Goal: Transaction & Acquisition: Purchase product/service

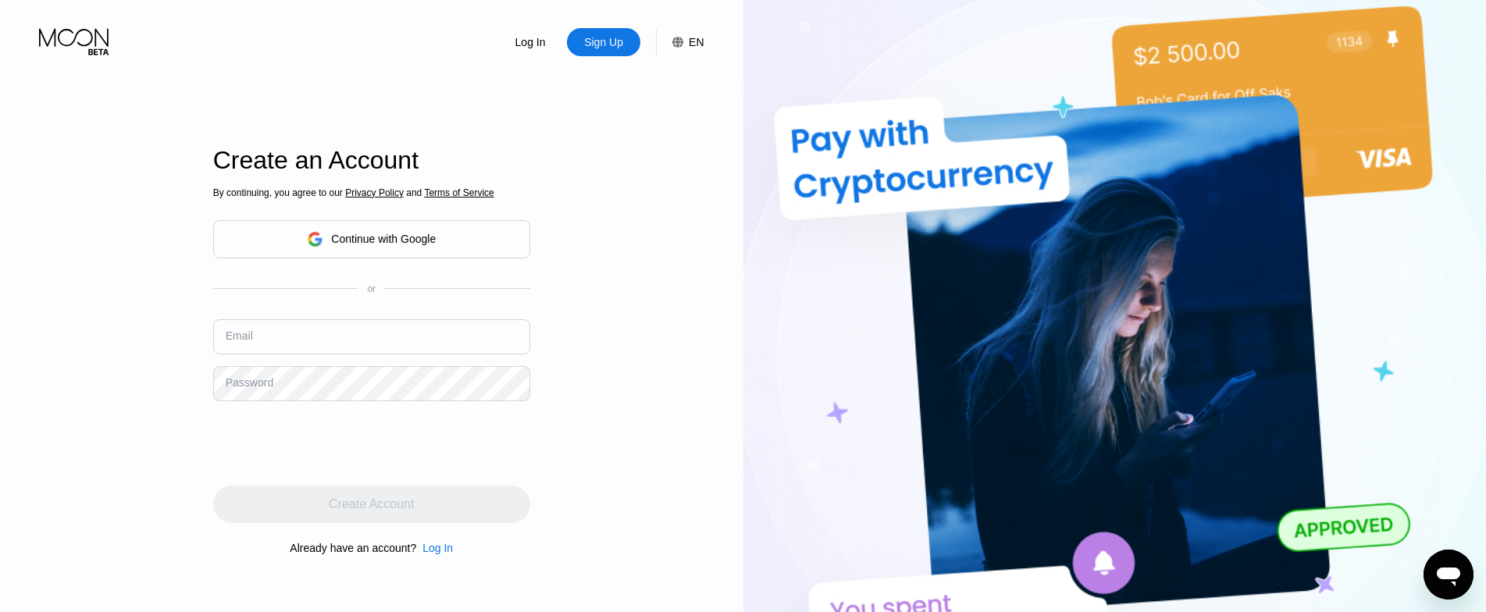
click at [606, 36] on div "Sign Up" at bounding box center [604, 42] width 42 height 16
click at [409, 326] on input "text" at bounding box center [371, 336] width 317 height 35
paste input "[EMAIL_ADDRESS][DOMAIN_NAME]"
type input "[EMAIL_ADDRESS][DOMAIN_NAME]"
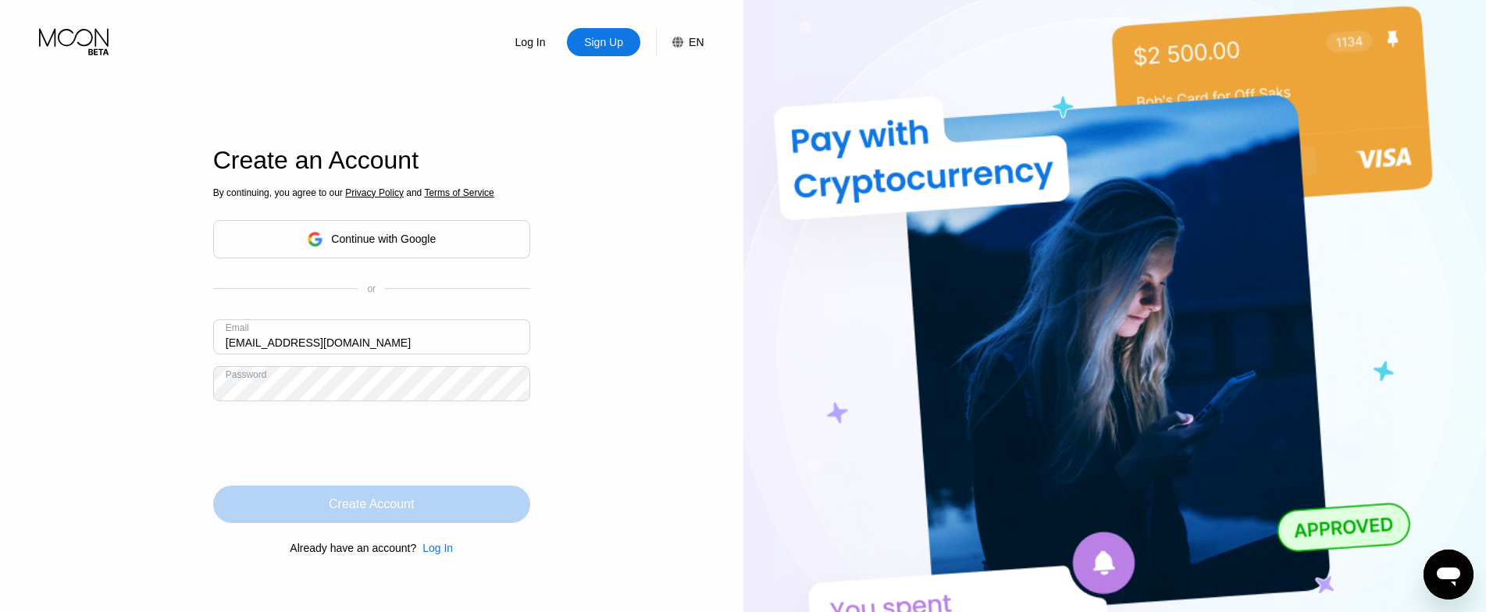
click at [395, 511] on div "Create Account" at bounding box center [371, 505] width 85 height 16
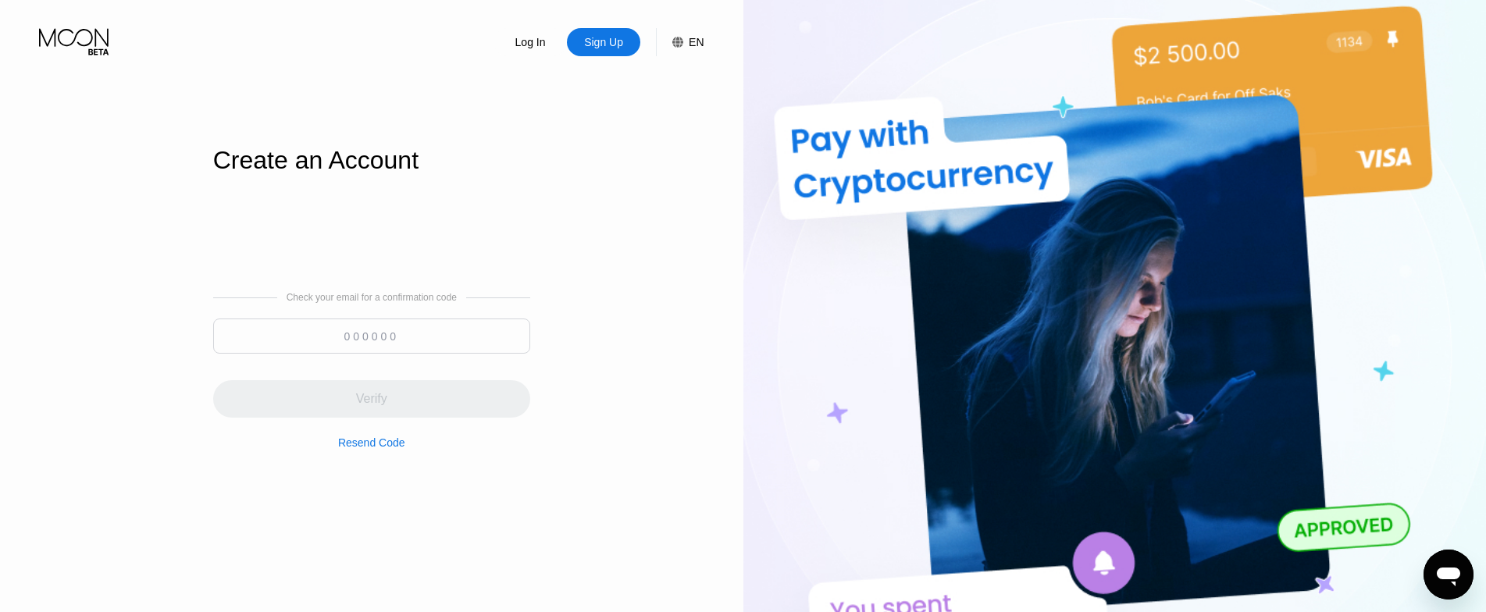
click at [469, 311] on div "Check your email for a confirmation code Verify Resend Code" at bounding box center [371, 370] width 317 height 157
click at [465, 322] on input at bounding box center [371, 336] width 317 height 35
paste input "848510"
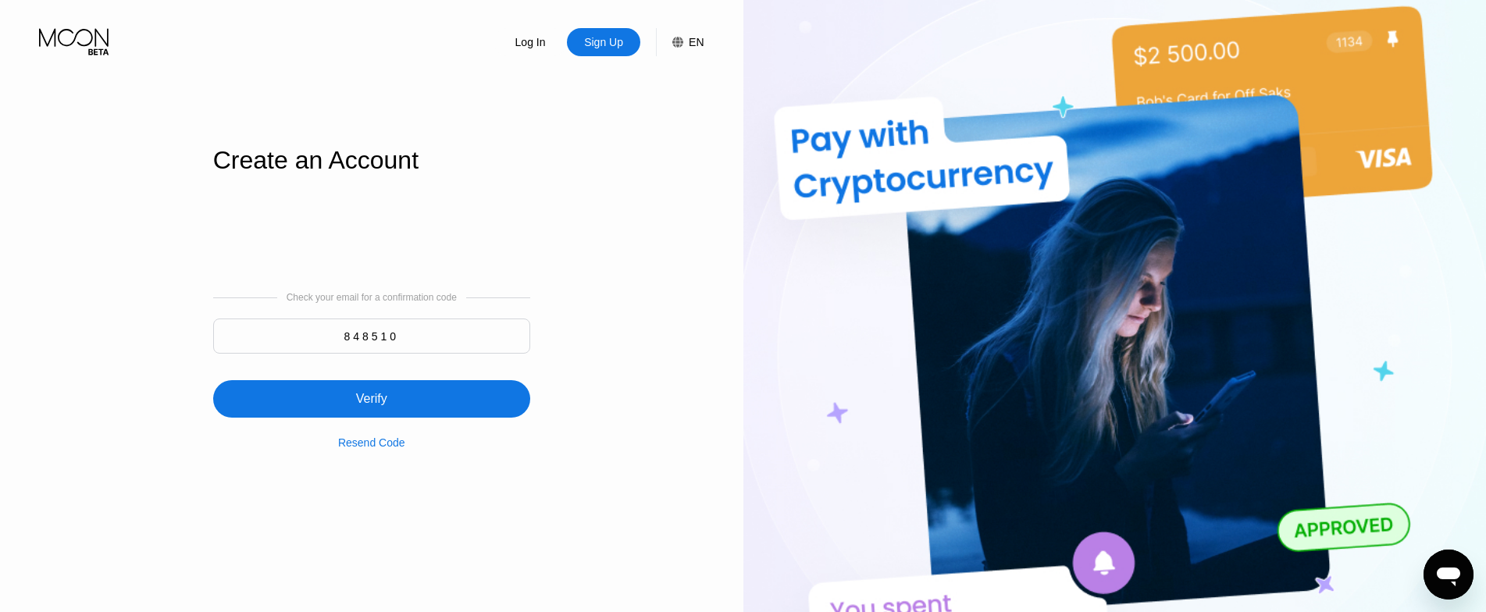
type input "848510"
click at [455, 414] on div "Verify" at bounding box center [371, 398] width 317 height 37
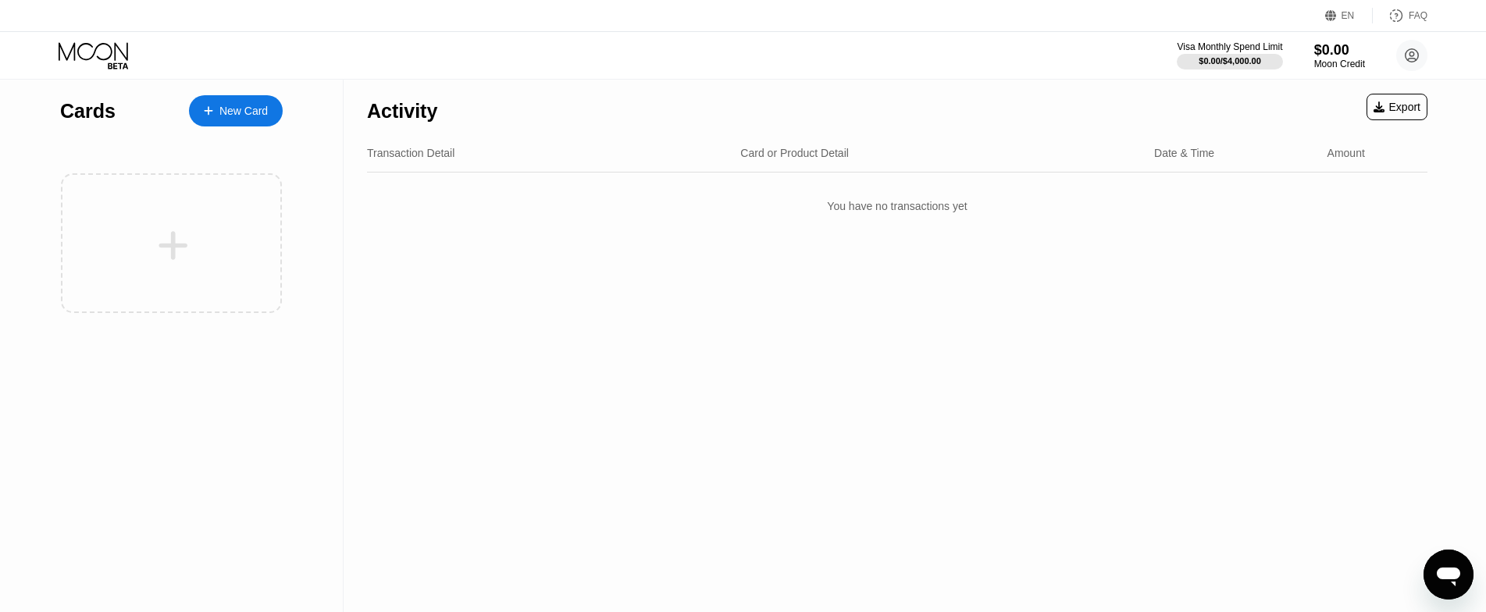
click at [255, 106] on div "New Card" at bounding box center [243, 111] width 48 height 13
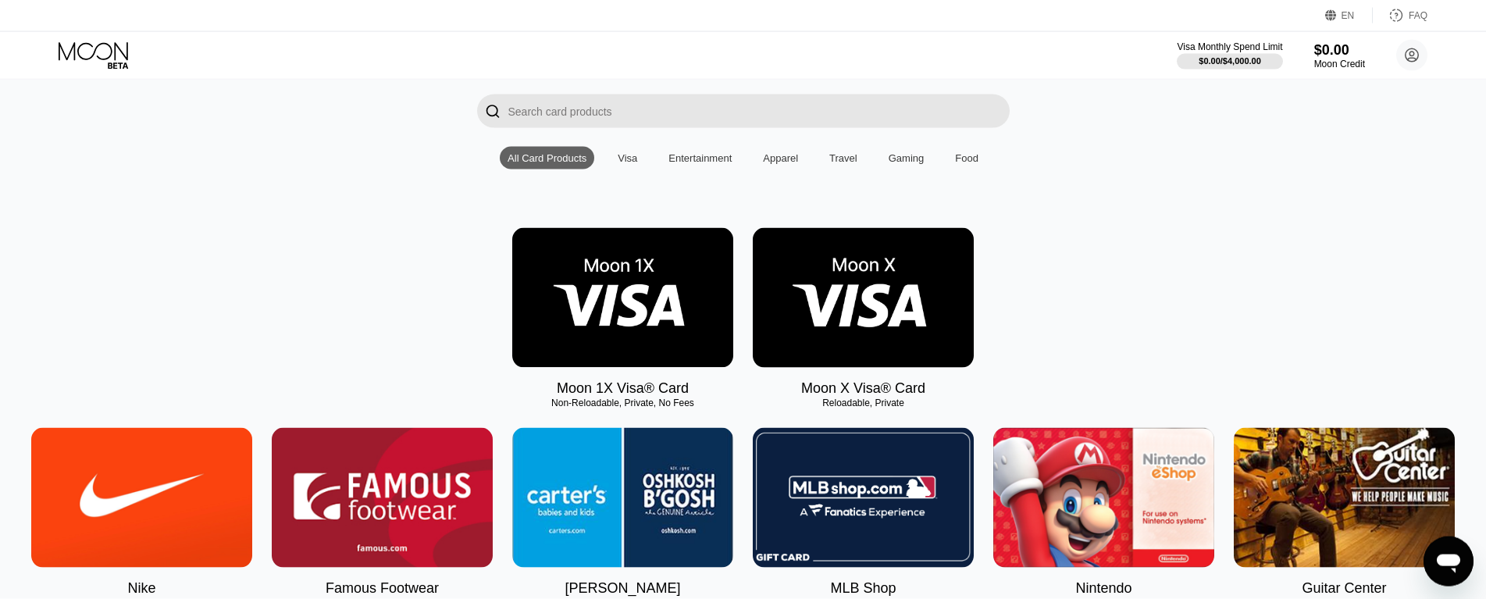
scroll to position [159, 0]
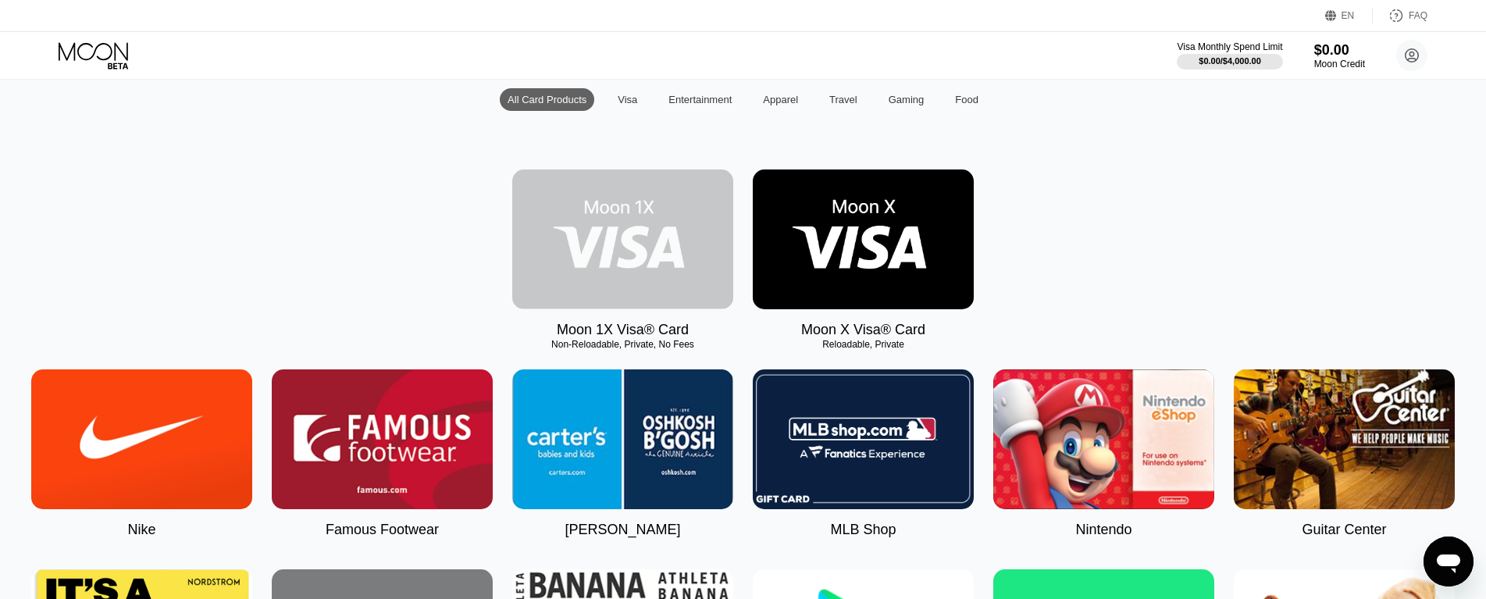
click at [633, 244] on img at bounding box center [622, 239] width 221 height 140
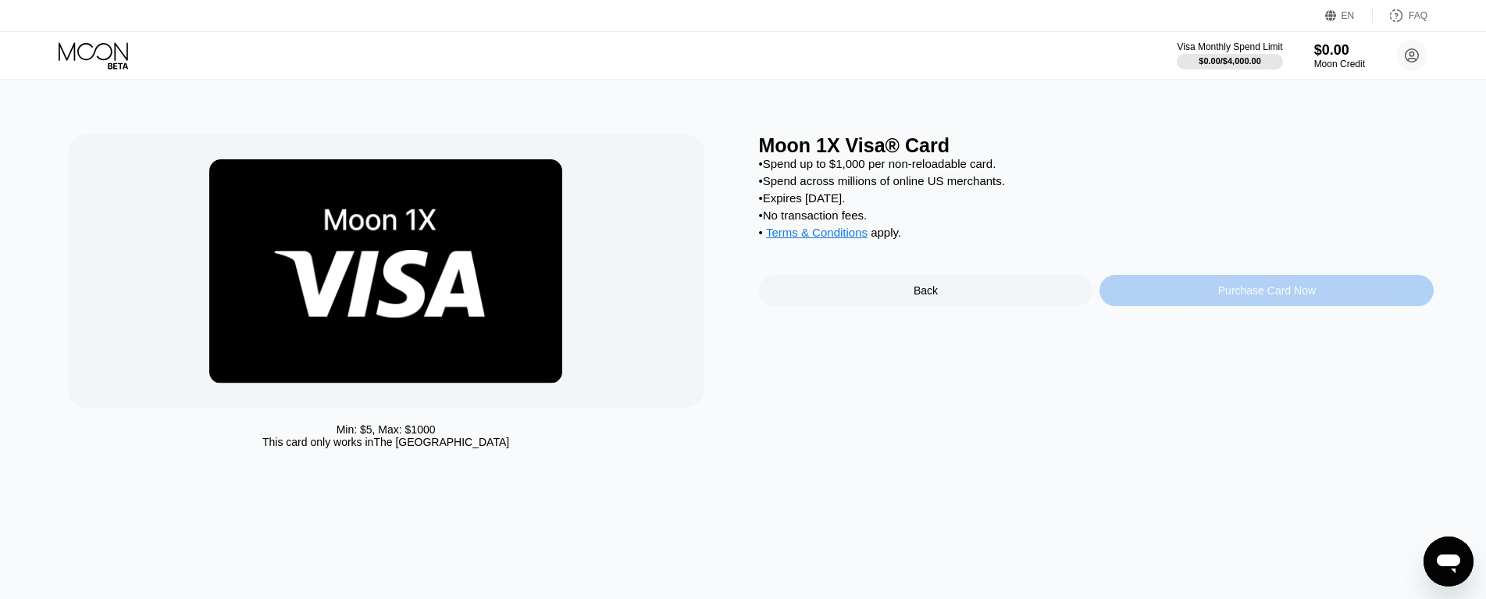
click at [1272, 297] on div "Purchase Card Now" at bounding box center [1267, 290] width 98 height 12
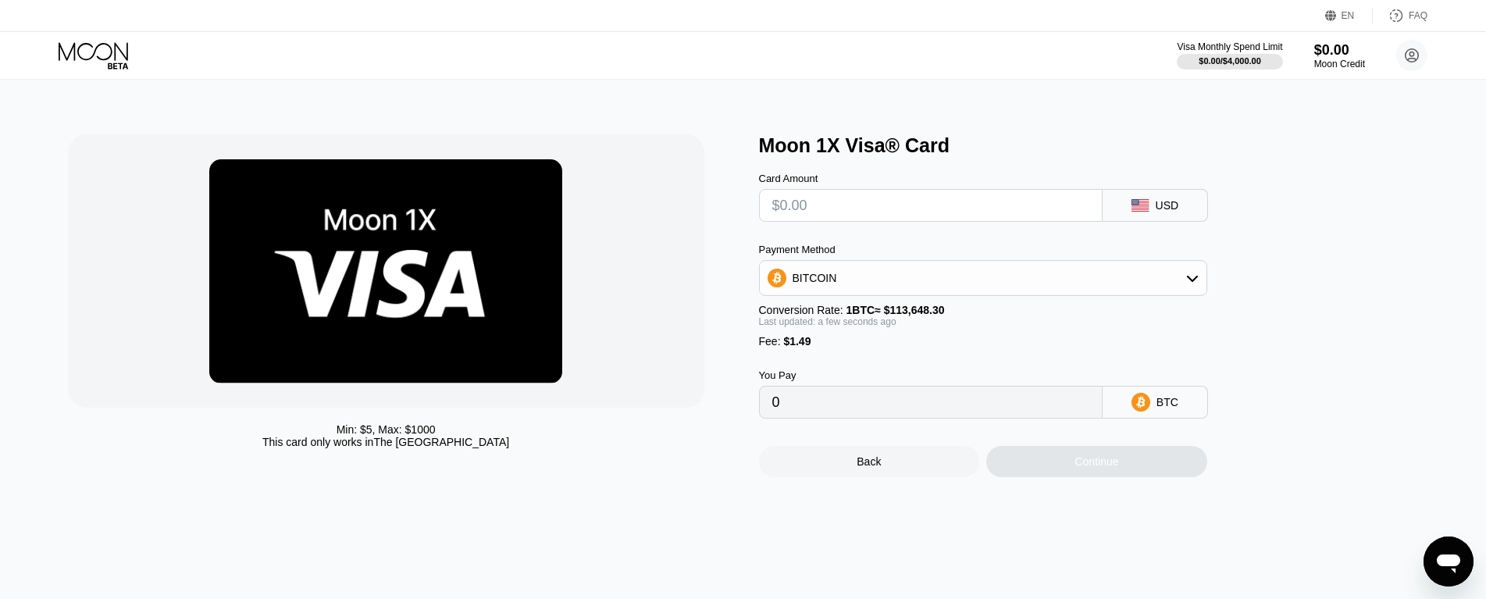
click at [1007, 218] on input "text" at bounding box center [930, 205] width 317 height 31
type input "$4"
type input "0.00004831"
type input "$45"
type input "0.00040907"
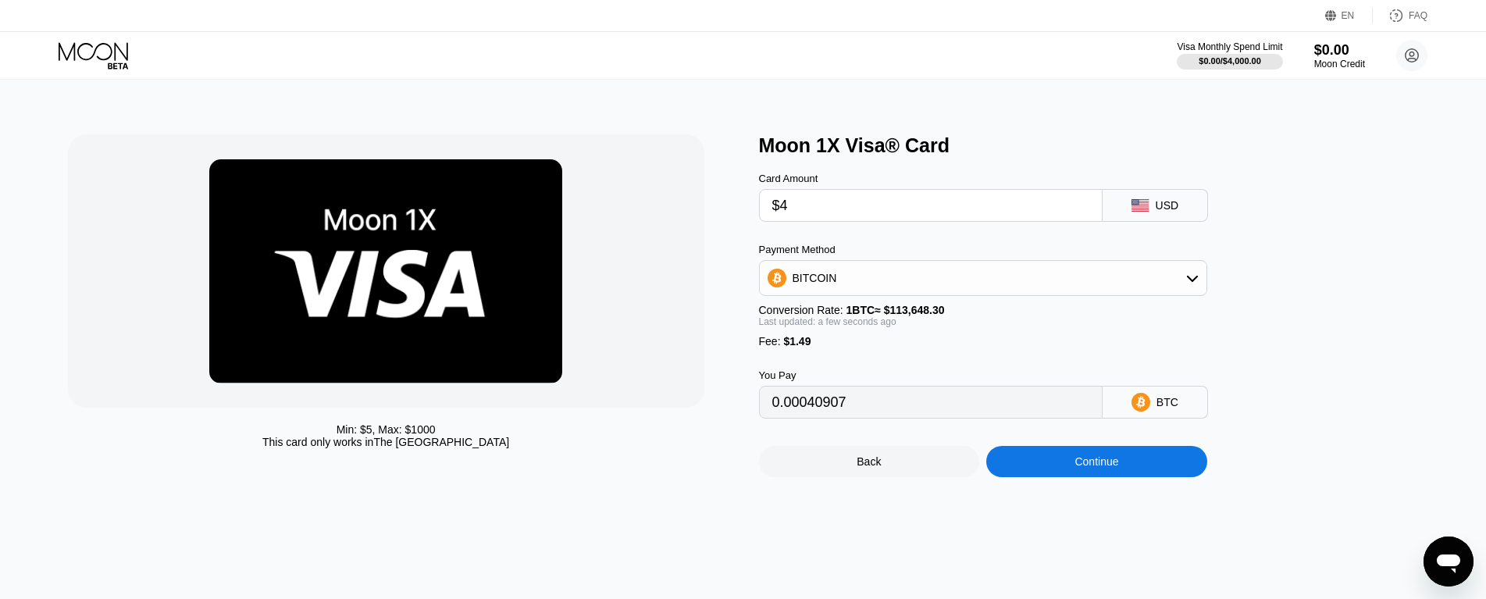
type input "$46"
type input "0.00041787"
type input "$46"
click at [977, 280] on div "BITCOIN" at bounding box center [983, 277] width 447 height 31
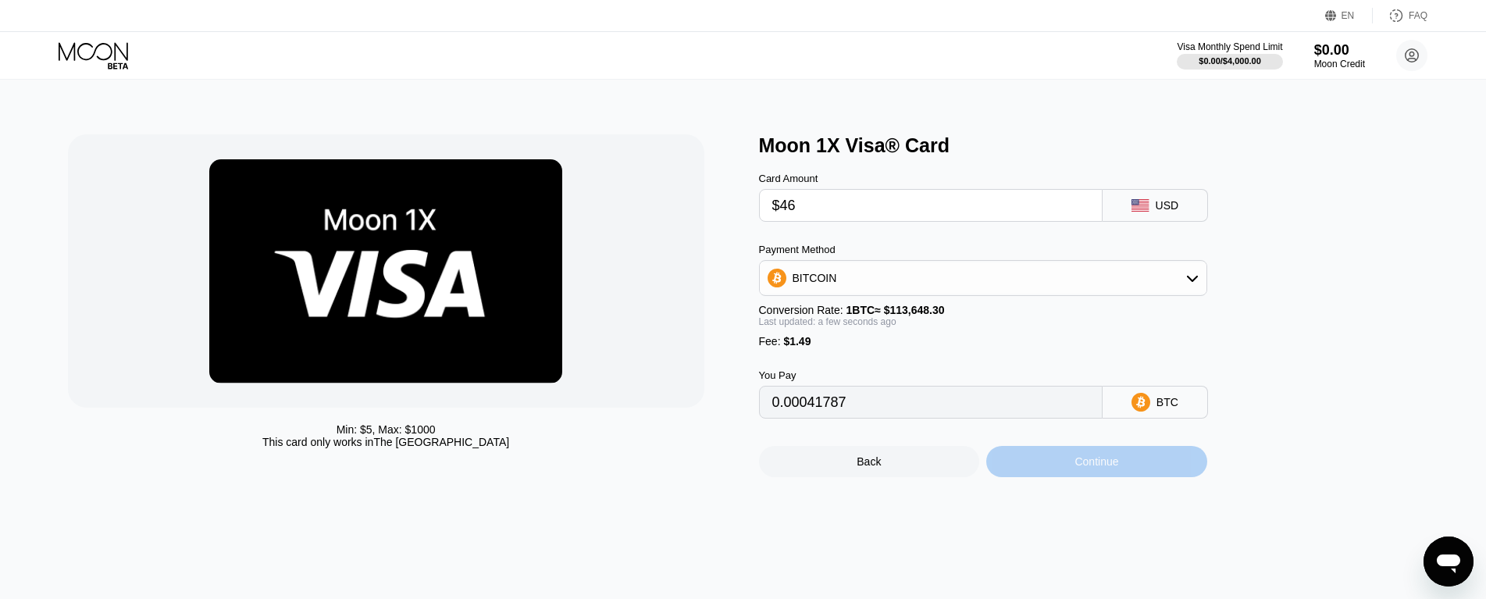
click at [1104, 468] on div "Continue" at bounding box center [1097, 461] width 44 height 12
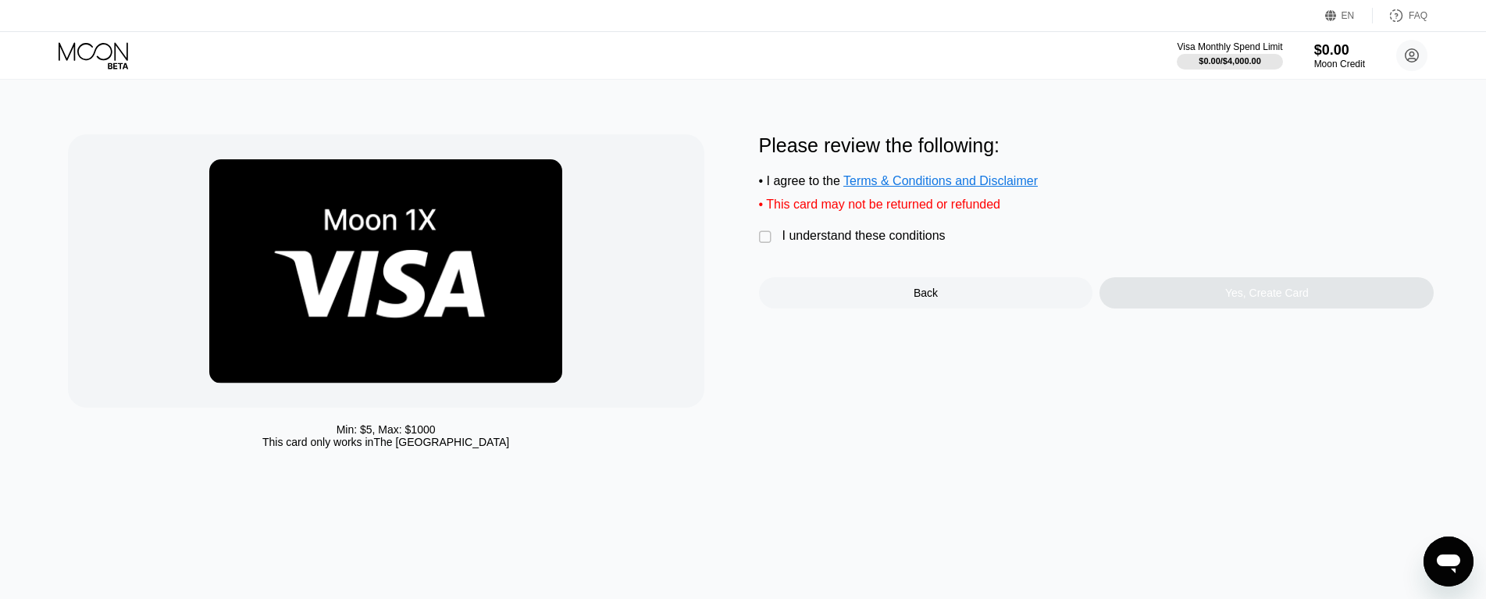
click at [837, 243] on div "I understand these conditions" at bounding box center [864, 236] width 163 height 14
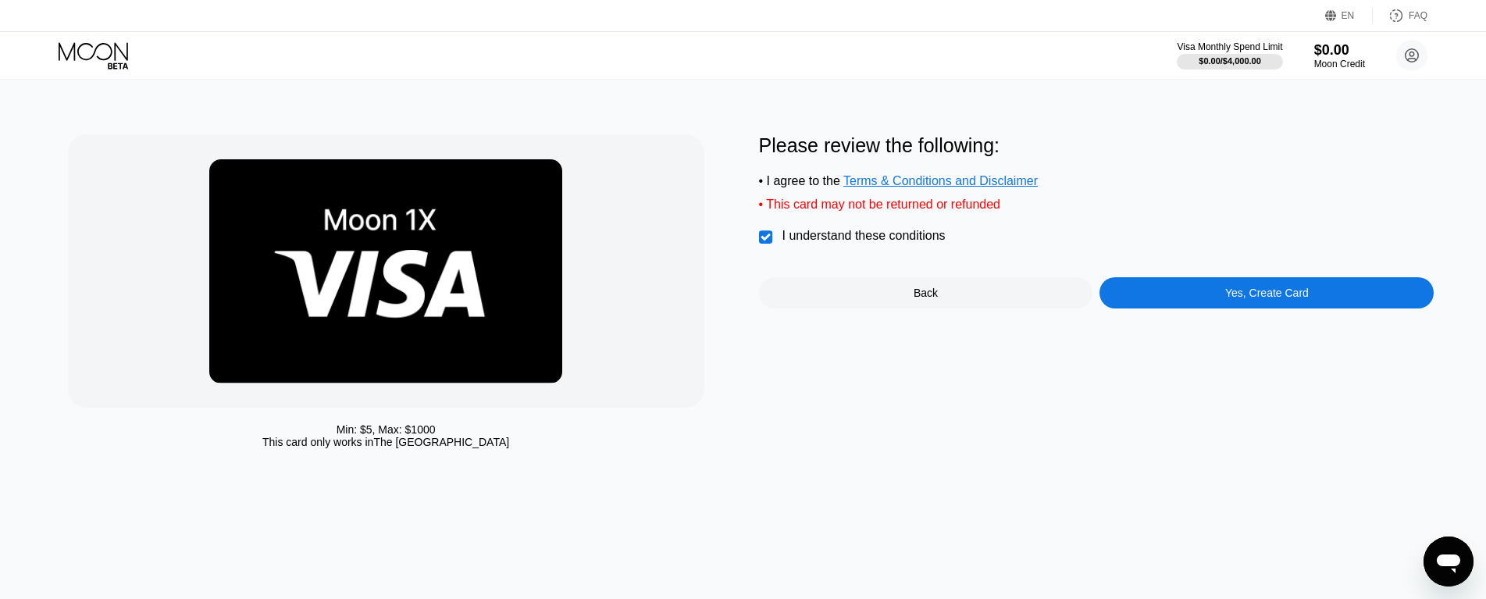
click at [1201, 301] on div "Yes, Create Card" at bounding box center [1267, 292] width 334 height 31
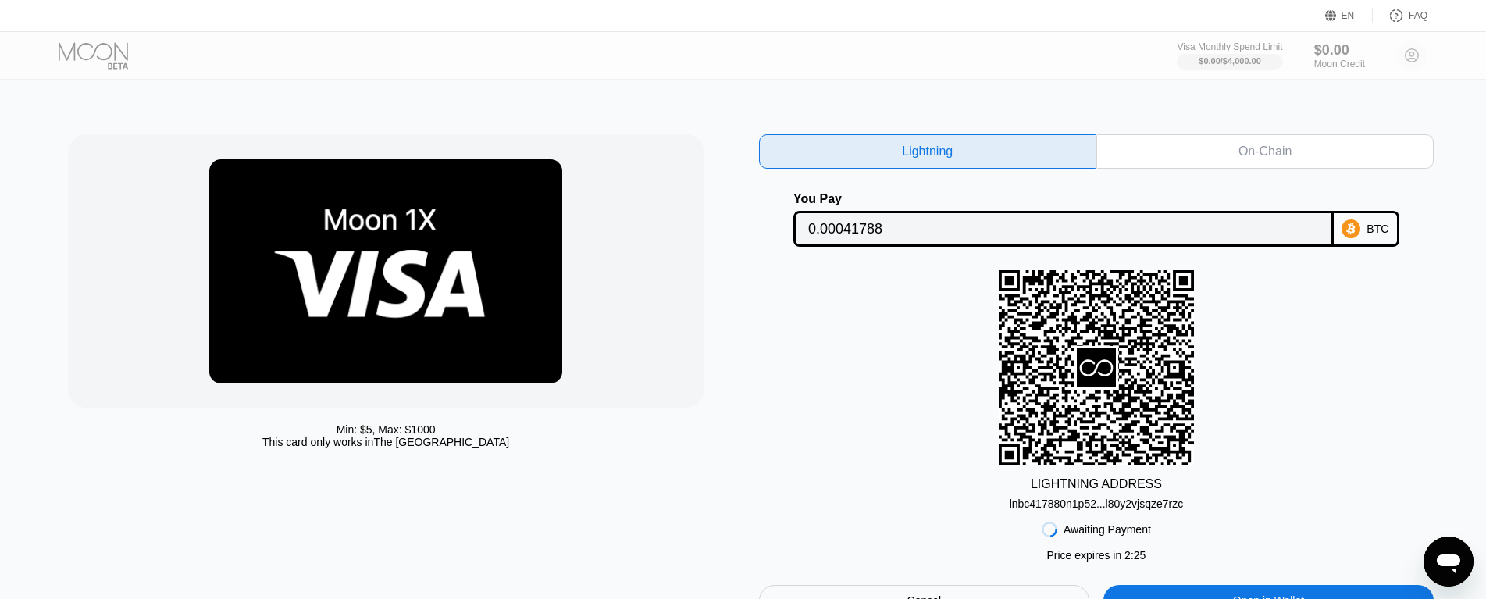
click at [99, 49] on div at bounding box center [107, 55] width 96 height 27
click at [331, 259] on img at bounding box center [385, 271] width 353 height 224
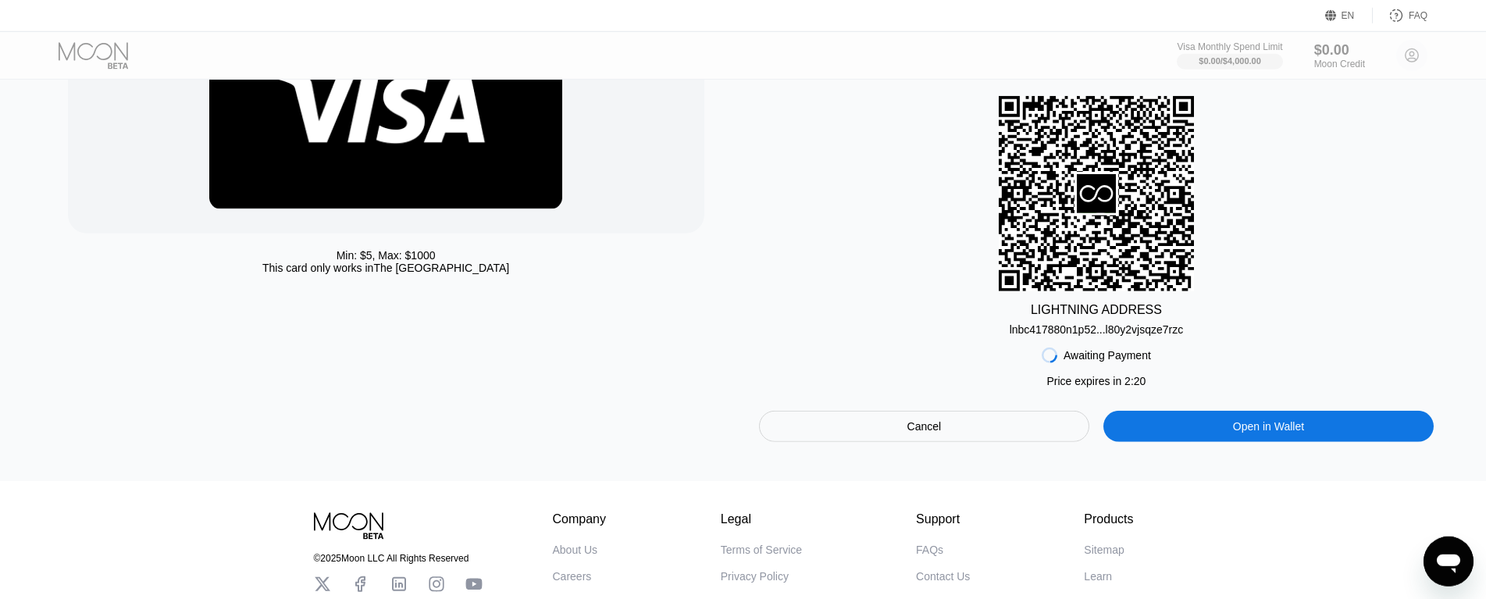
scroll to position [305, 0]
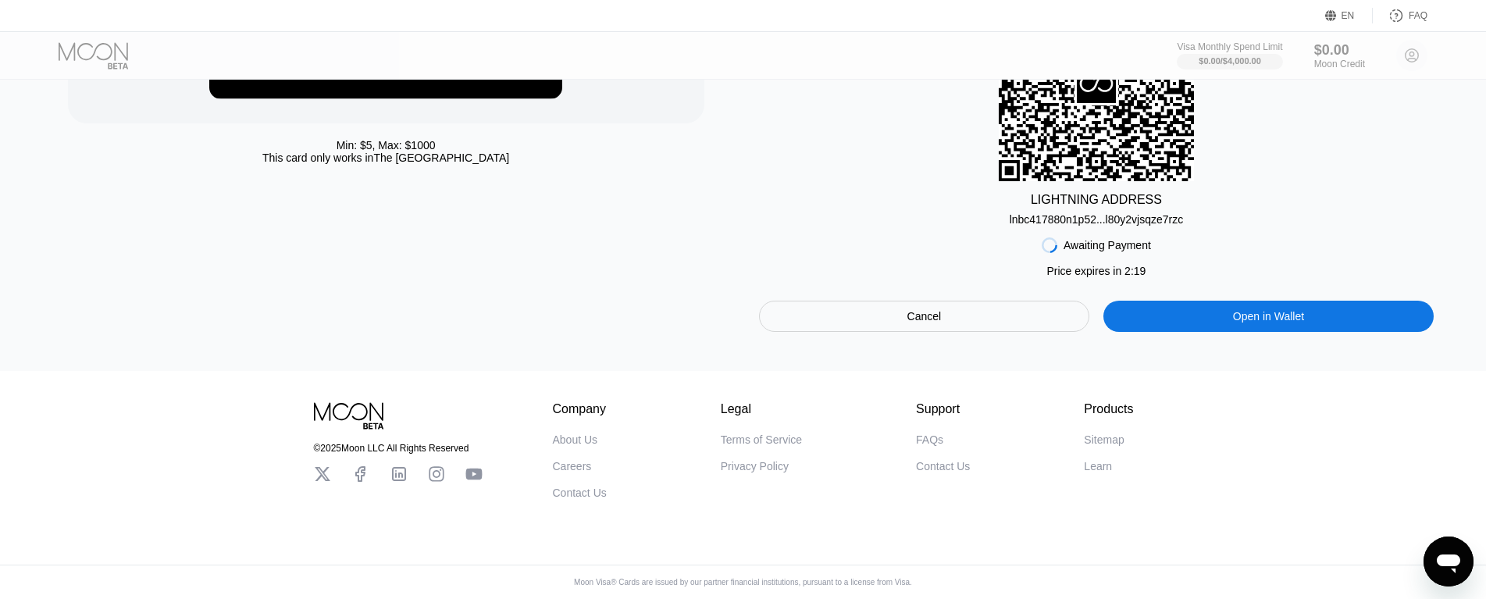
click at [935, 309] on div "Cancel" at bounding box center [925, 316] width 34 height 14
click at [935, 308] on div "Cards New Card Activity Export Transaction Detail Card or Product Detail Date &…" at bounding box center [743, 15] width 1486 height 599
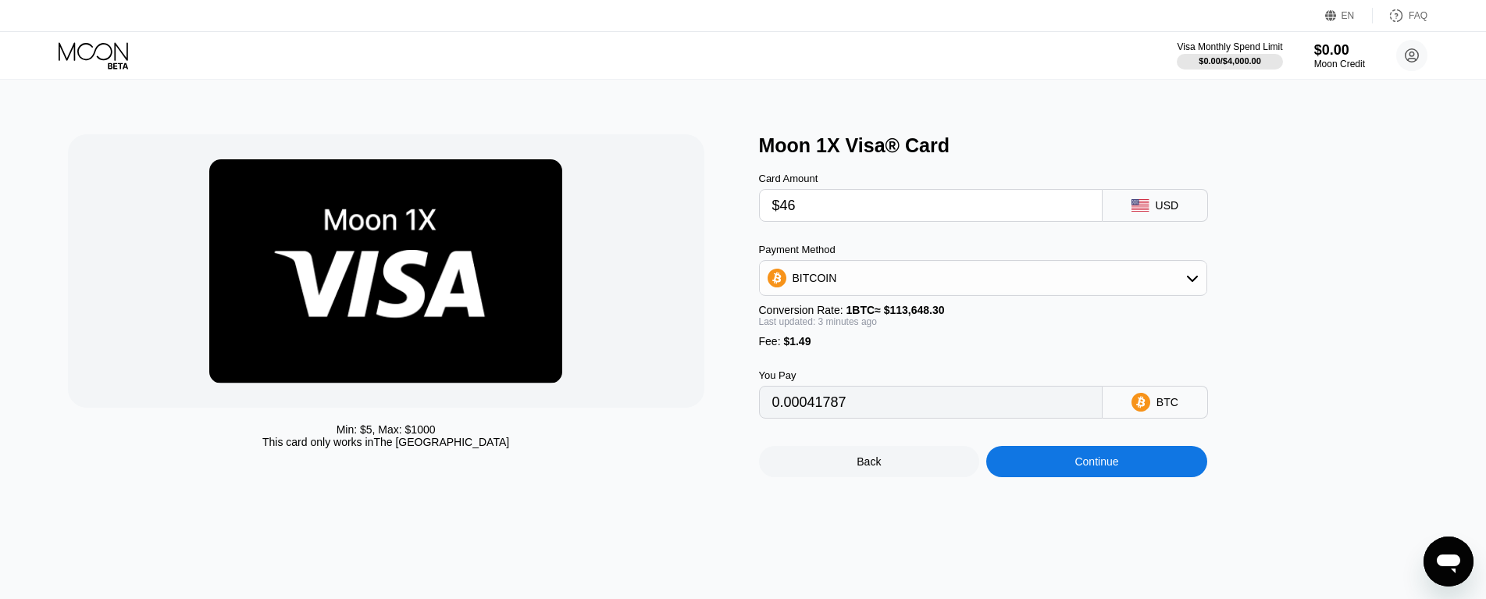
type input "0.00041822"
type input "0.00041802"
type input "0.00041781"
type input "0.00041764"
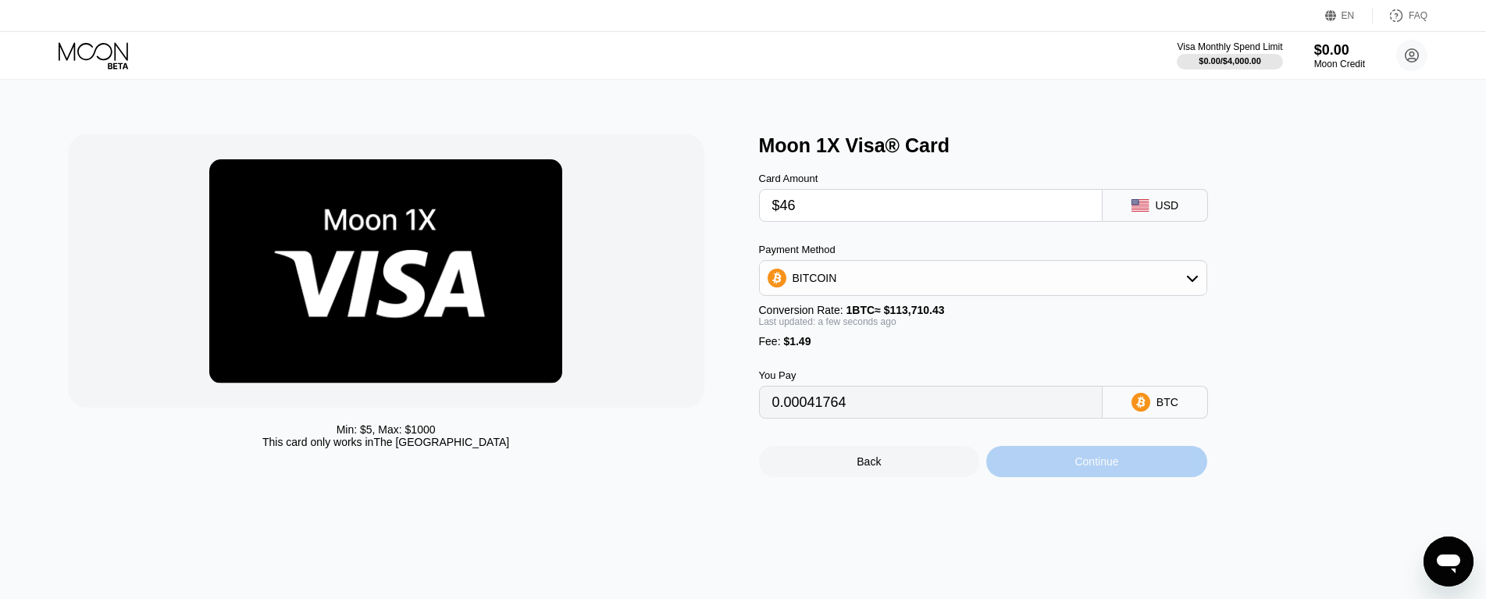
click at [1066, 476] on div "Continue" at bounding box center [1096, 461] width 221 height 31
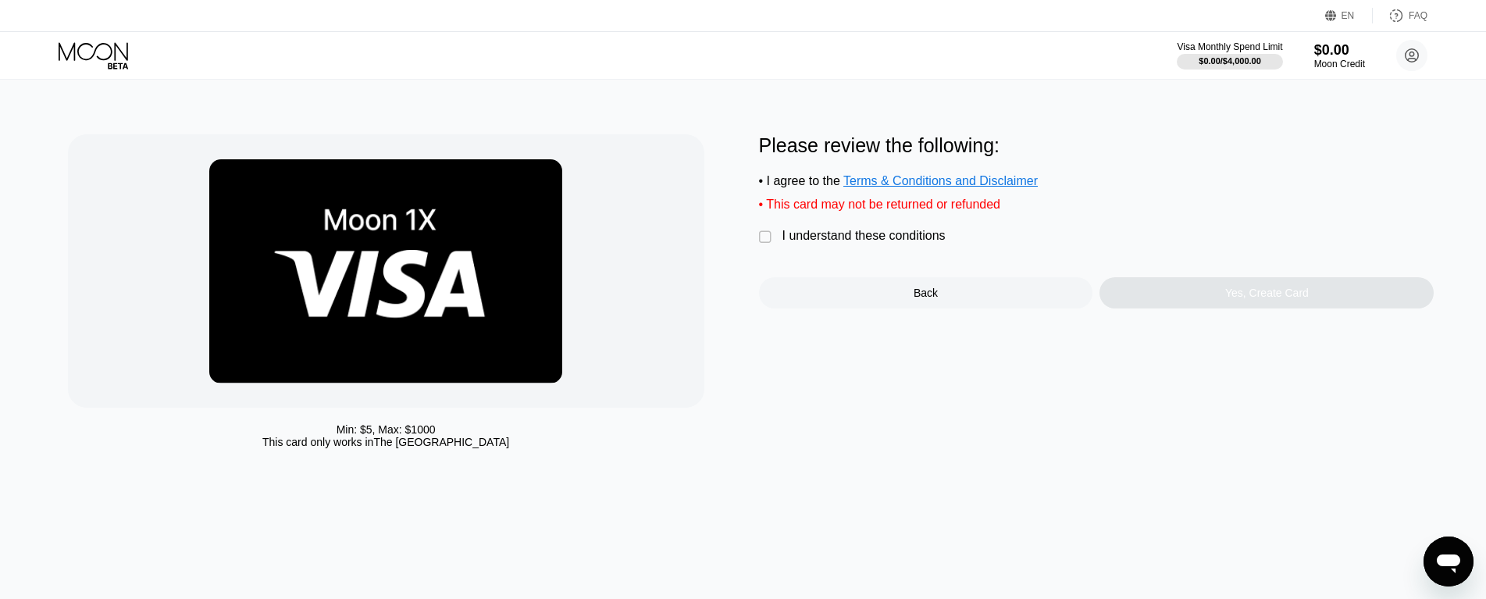
click at [836, 234] on div "Please review the following: • I agree to the Terms & Conditions and Disclaimer…" at bounding box center [1097, 221] width 676 height 174
click at [837, 243] on div "I understand these conditions" at bounding box center [864, 236] width 163 height 14
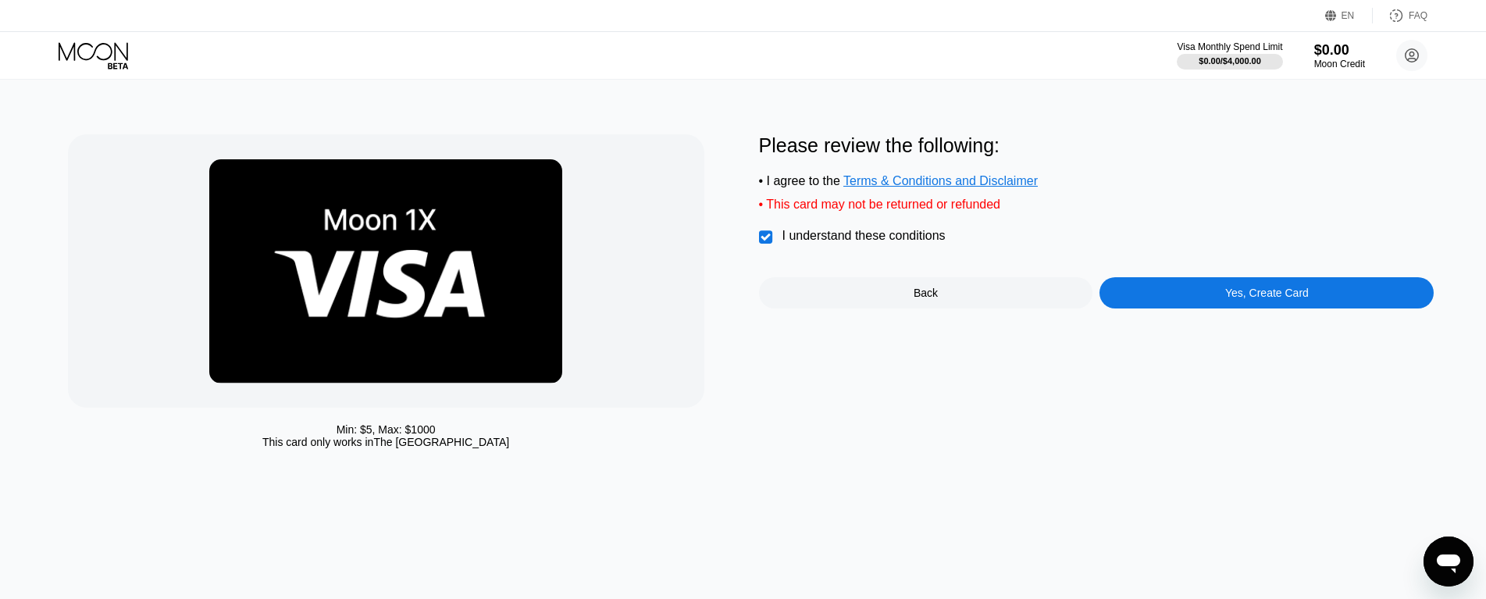
click at [1240, 297] on div "Yes, Create Card" at bounding box center [1268, 293] width 84 height 12
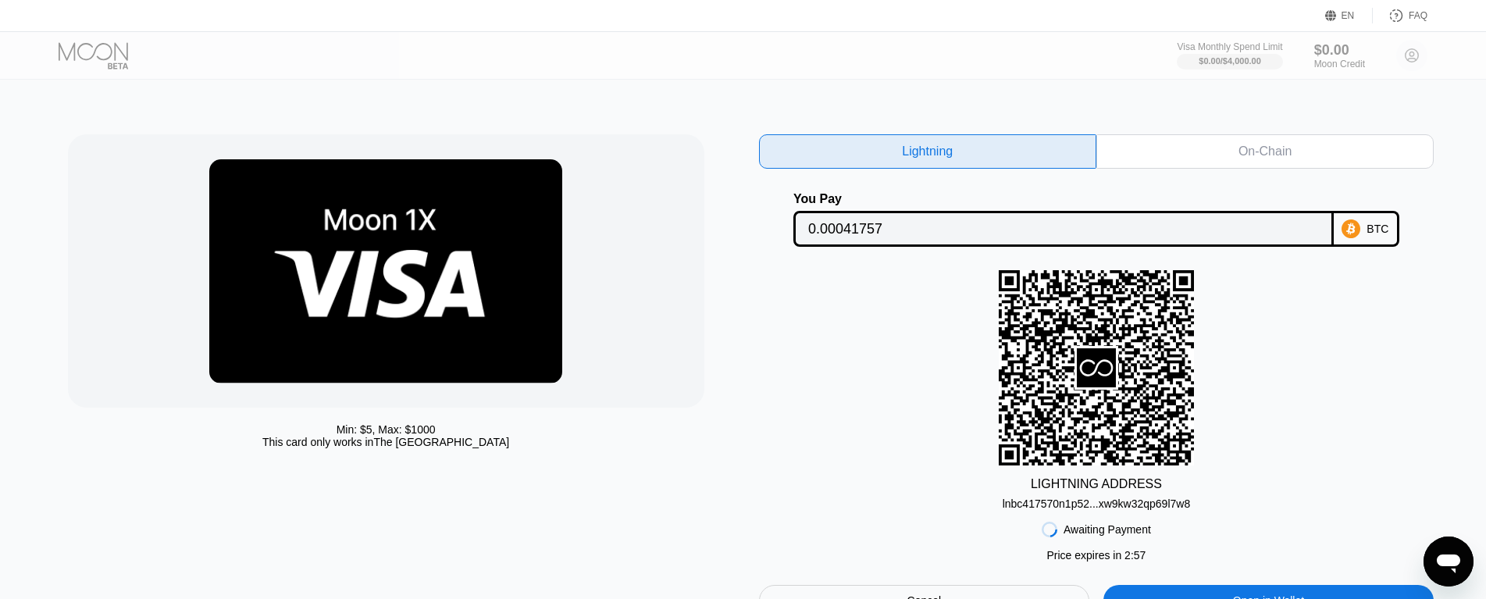
click at [1219, 148] on div "On-Chain" at bounding box center [1265, 151] width 337 height 34
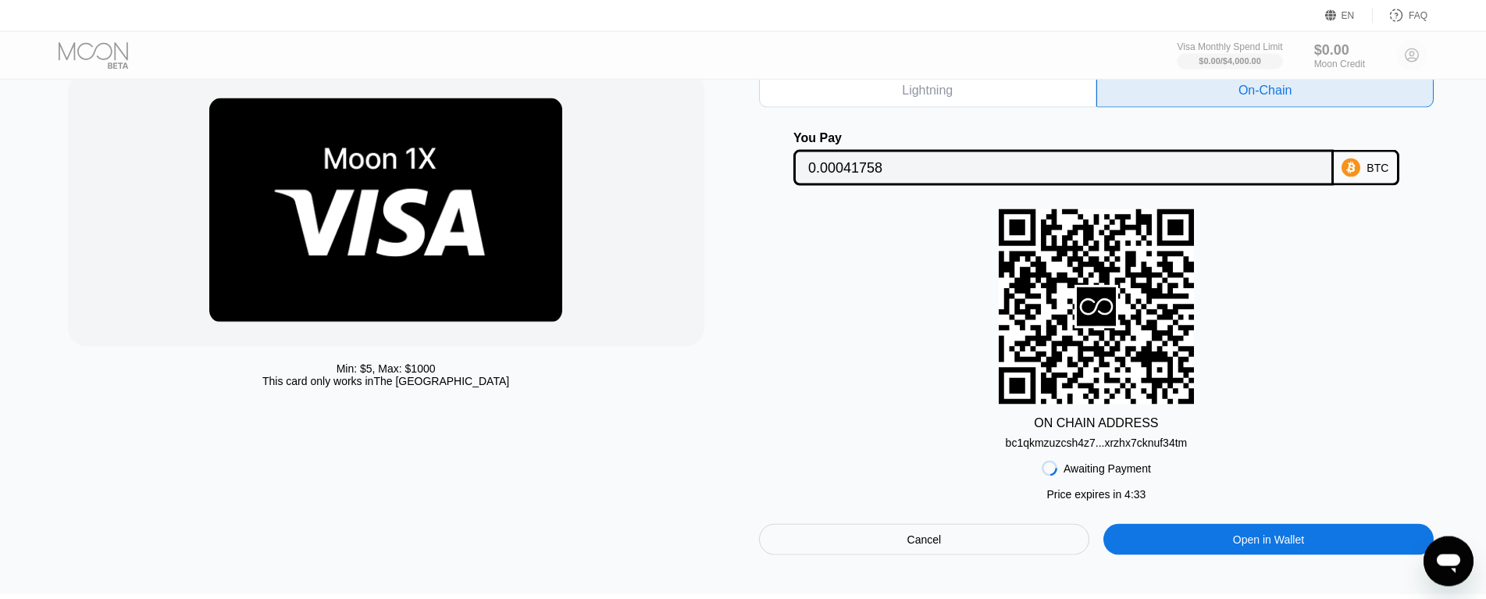
scroll to position [80, 0]
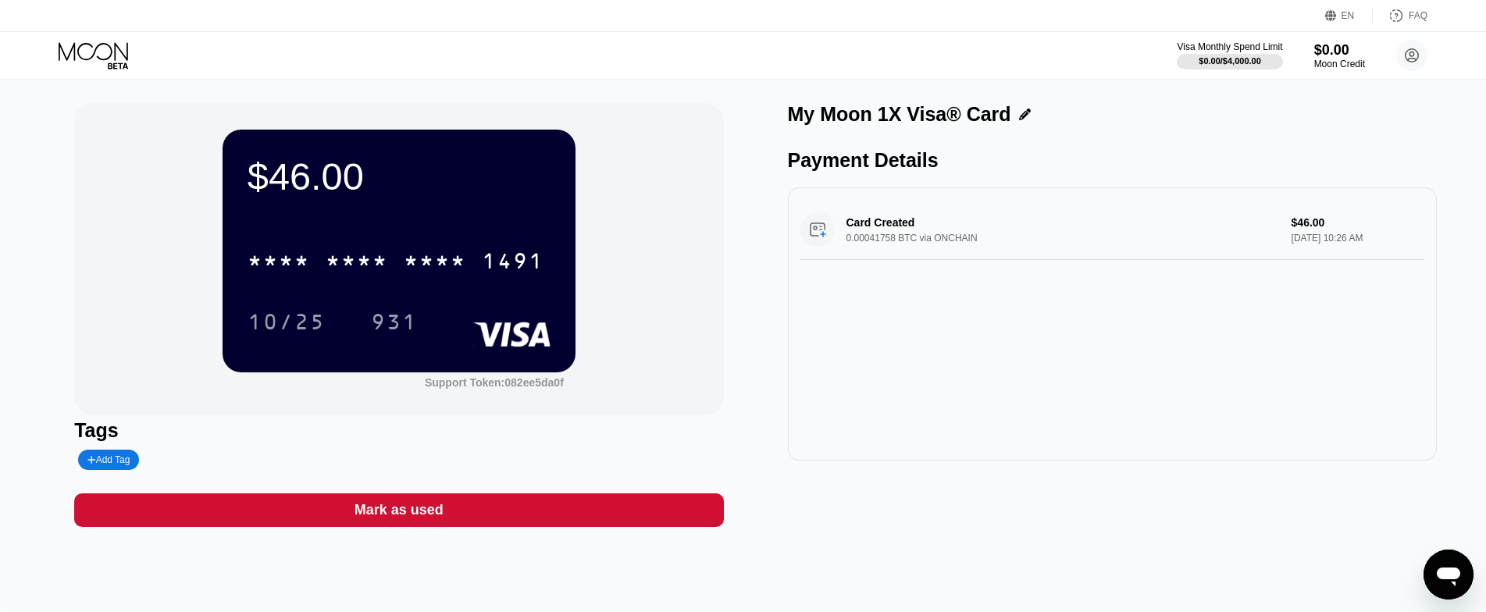
click at [1046, 552] on div "$46.00 * * * * * * * * * * * * 1491 10/25 931 Support Token: 082ee5da0f Tags Ad…" at bounding box center [743, 346] width 1486 height 533
click at [117, 47] on icon at bounding box center [94, 51] width 70 height 18
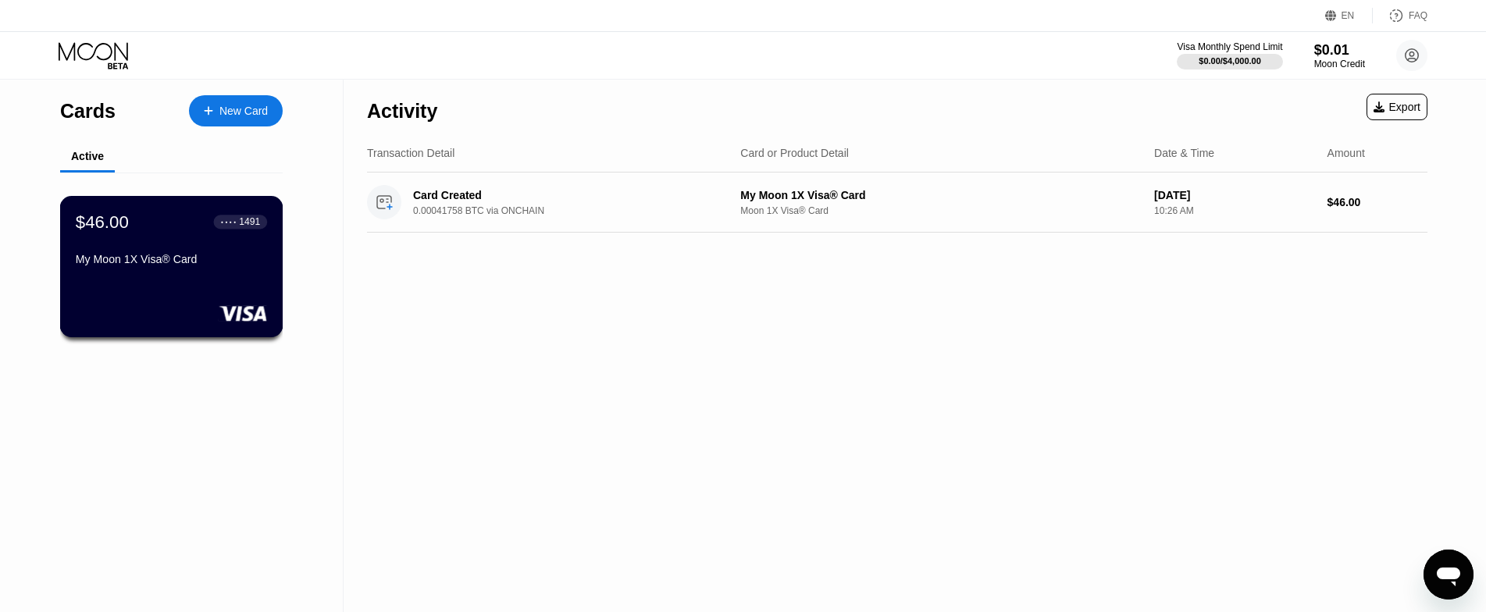
click at [152, 266] on div "My Moon 1X Visa® Card" at bounding box center [171, 259] width 191 height 12
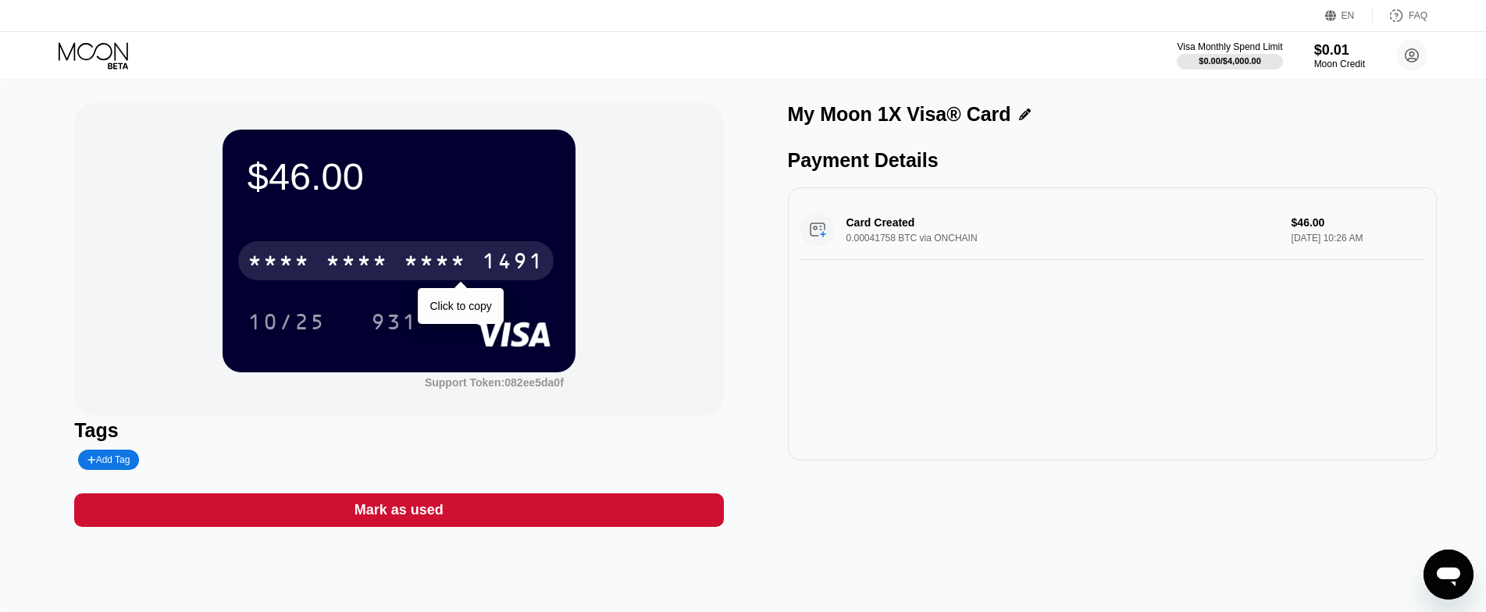
click at [381, 268] on div "* * * *" at bounding box center [357, 263] width 62 height 25
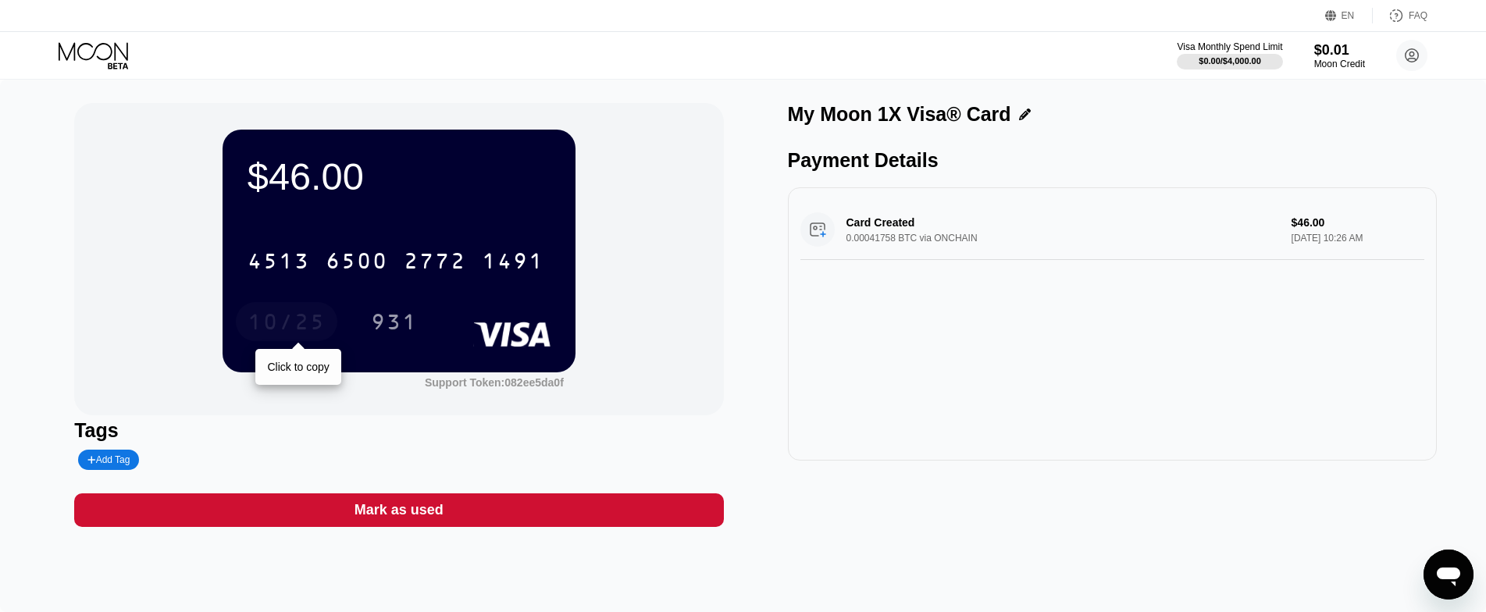
click at [279, 335] on div "10/25" at bounding box center [287, 324] width 78 height 25
click at [95, 346] on div "$46.00 4513 6500 2772 1491 10/25 931 Support Token: 082ee5da0f" at bounding box center [398, 259] width 649 height 312
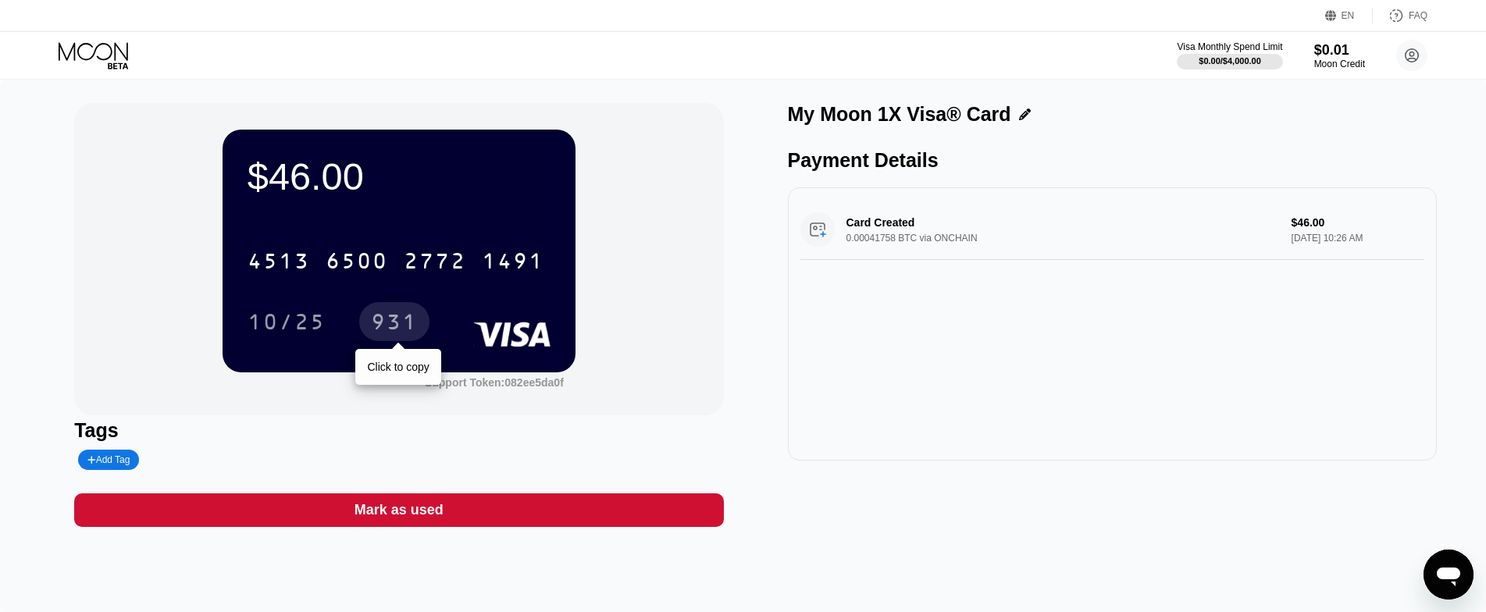
click at [402, 321] on div "931" at bounding box center [394, 324] width 47 height 25
click at [127, 123] on div "$46.00 4513 6500 2772 1491 10/25 931 Support Token: 082ee5da0f" at bounding box center [398, 259] width 649 height 312
click at [89, 60] on icon at bounding box center [95, 55] width 73 height 27
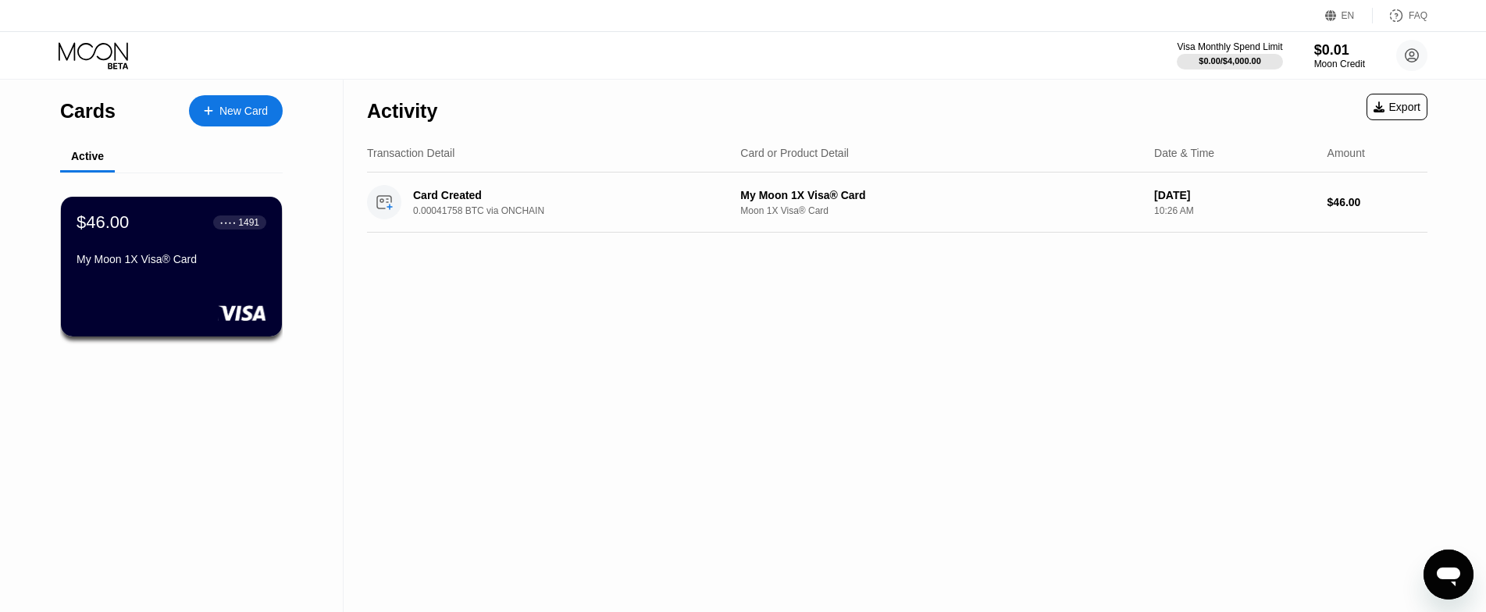
click at [228, 109] on div "New Card" at bounding box center [243, 111] width 48 height 13
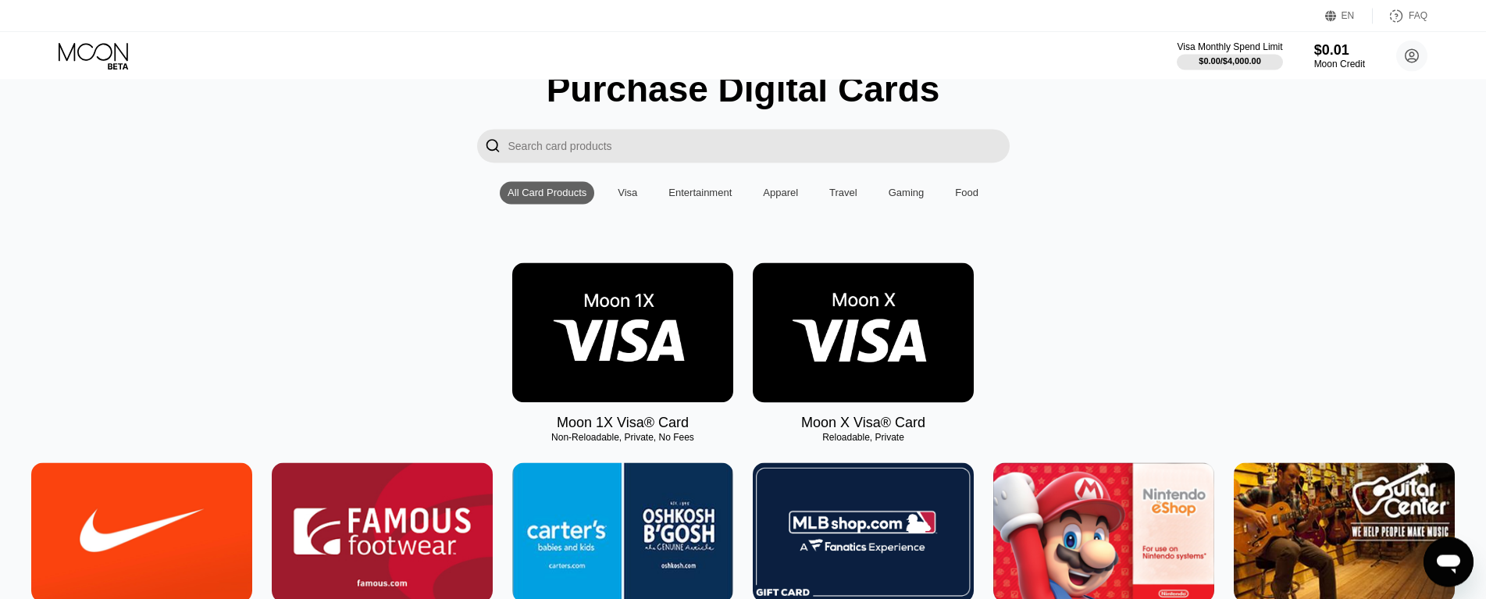
scroll to position [159, 0]
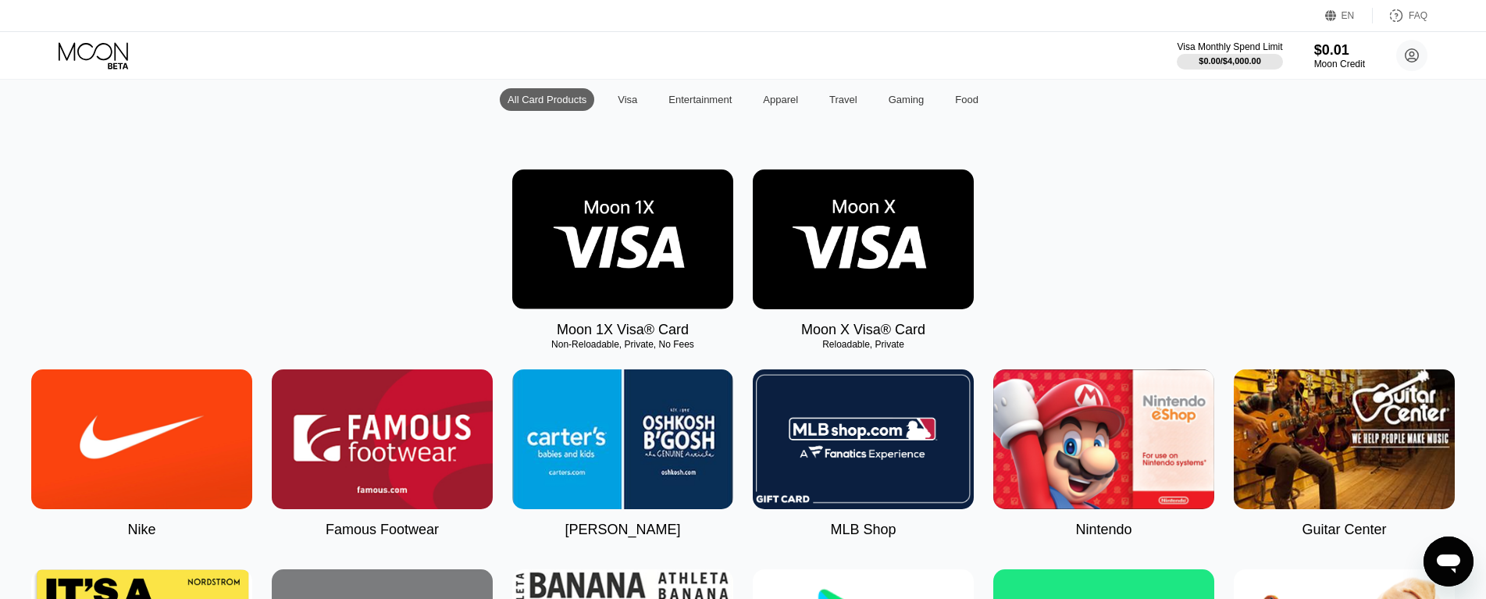
click at [636, 249] on img at bounding box center [622, 239] width 221 height 140
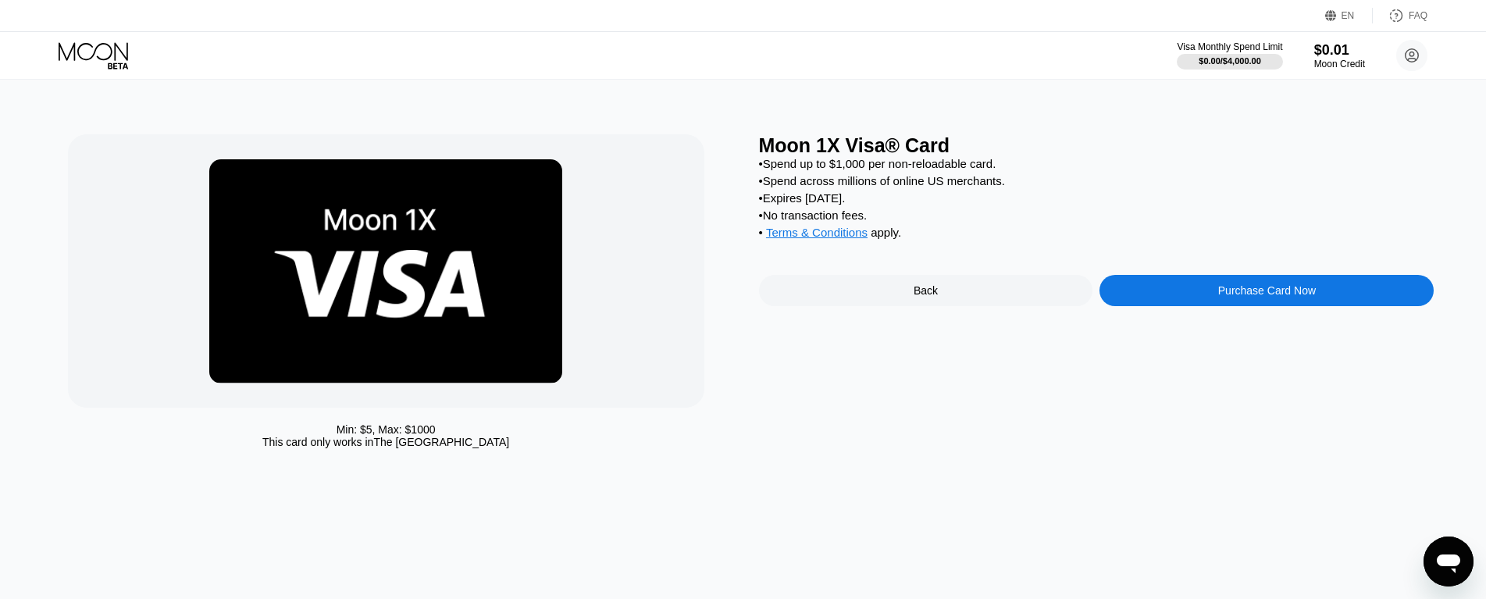
click at [1294, 297] on div "Purchase Card Now" at bounding box center [1267, 290] width 98 height 12
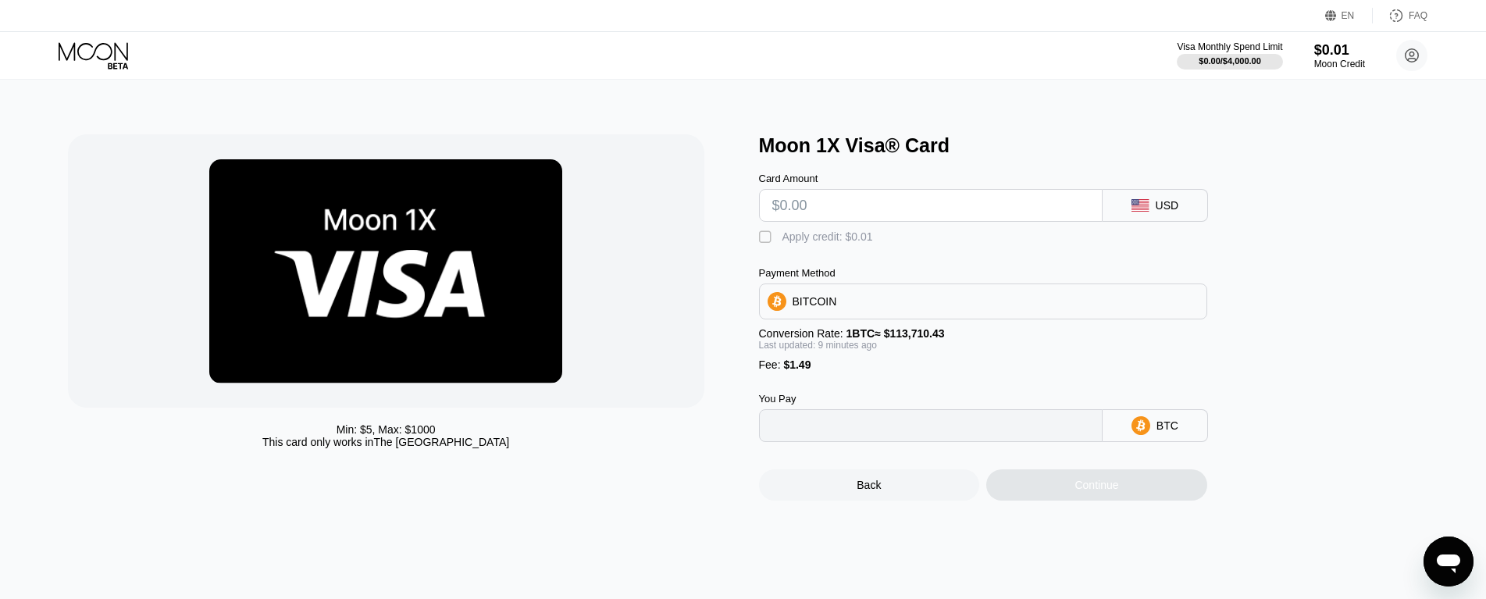
type input "0"
click at [833, 213] on input "text" at bounding box center [930, 205] width 317 height 31
type input "$4"
type input "0.00004829"
type input "$46"
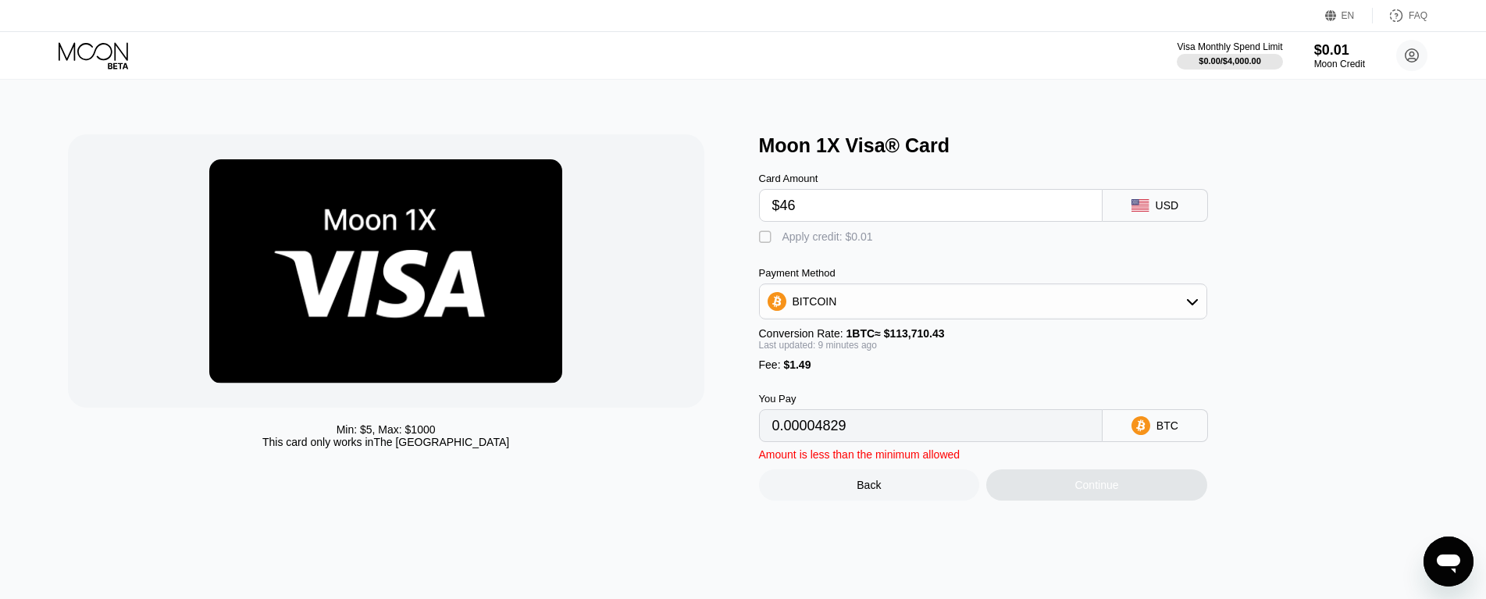
type input "0.00041766"
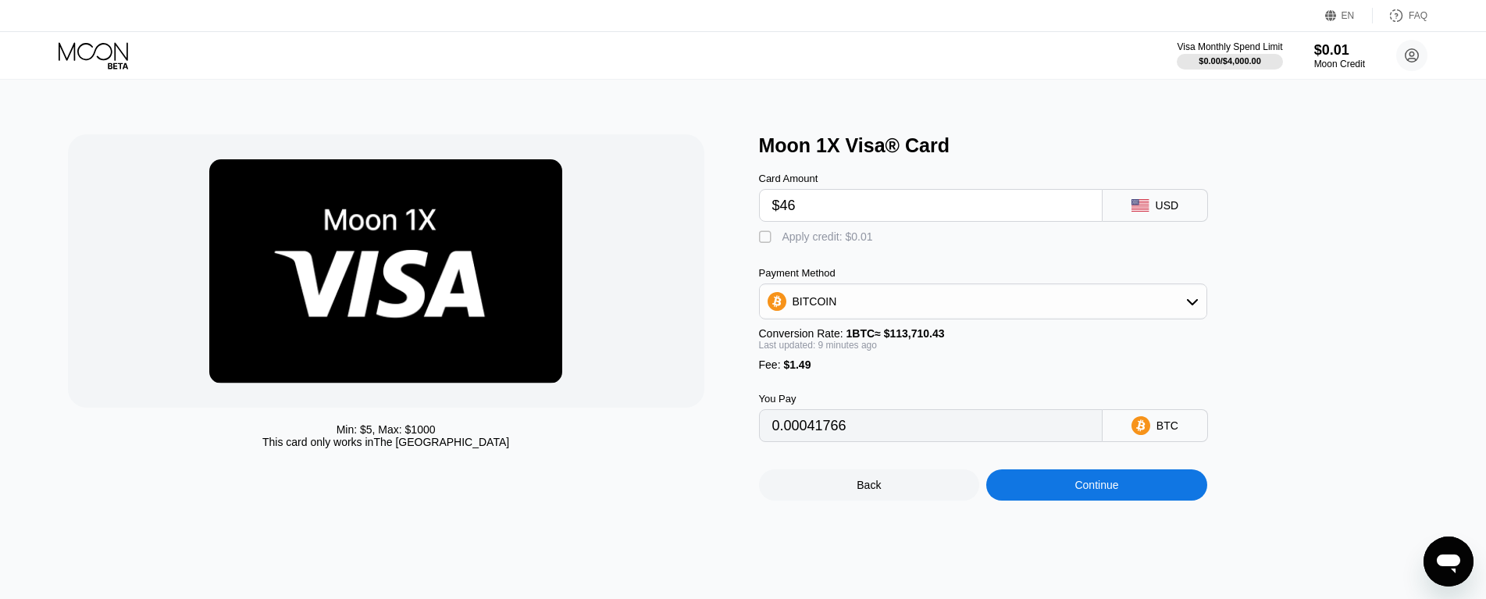
type input "$46"
click at [825, 243] on div "Apply credit: $0.01" at bounding box center [828, 236] width 91 height 12
type input "0.00041757"
click at [1087, 491] on div "Continue" at bounding box center [1097, 485] width 44 height 12
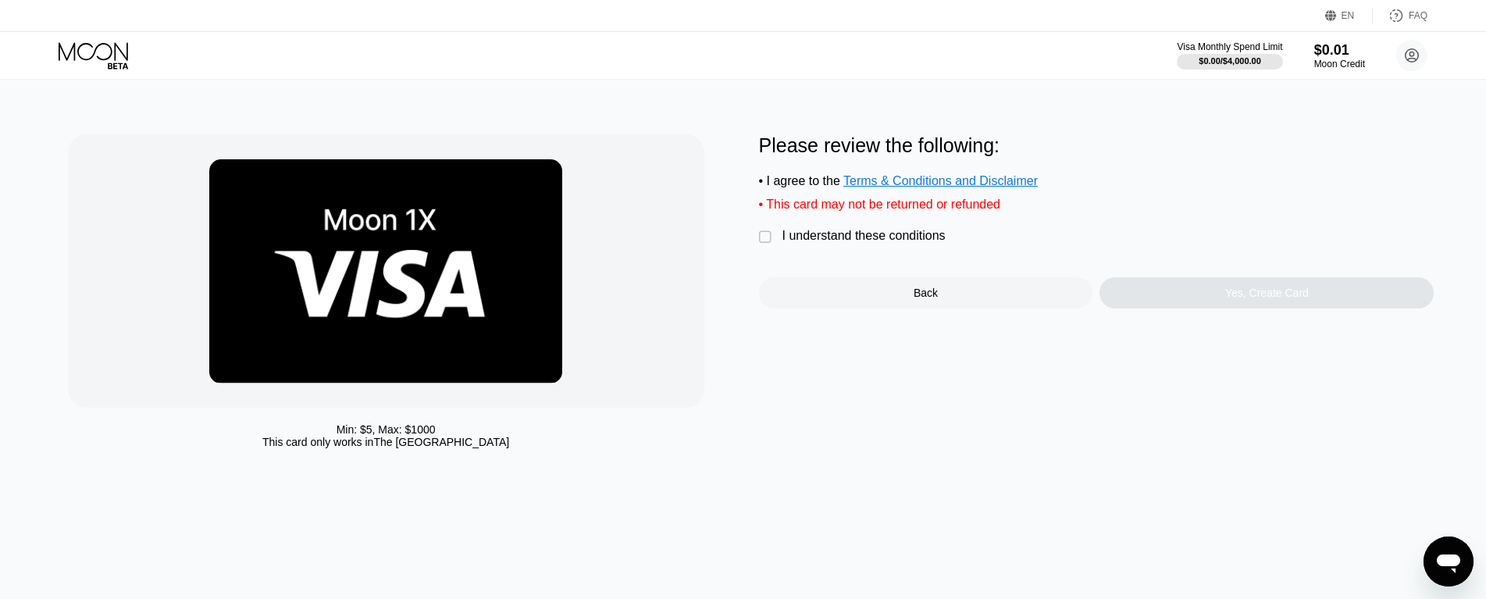
click at [894, 243] on div "I understand these conditions" at bounding box center [864, 236] width 163 height 14
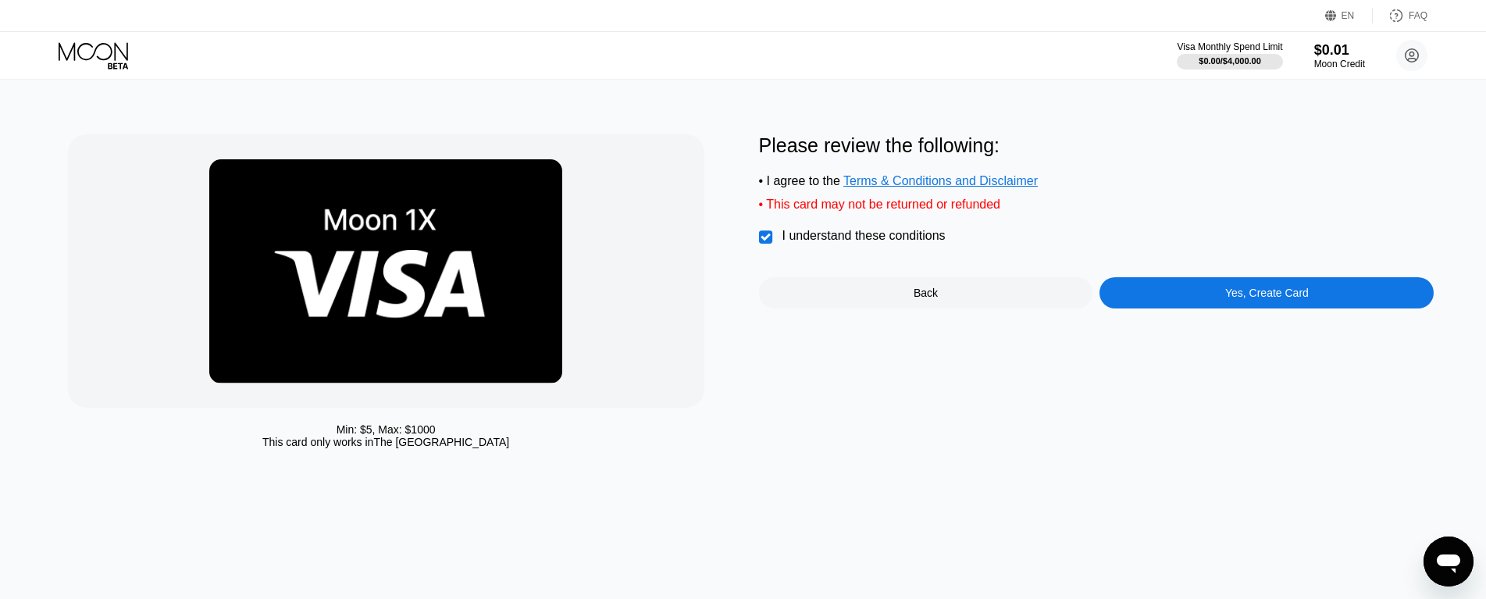
click at [1223, 303] on div "Yes, Create Card" at bounding box center [1267, 292] width 334 height 31
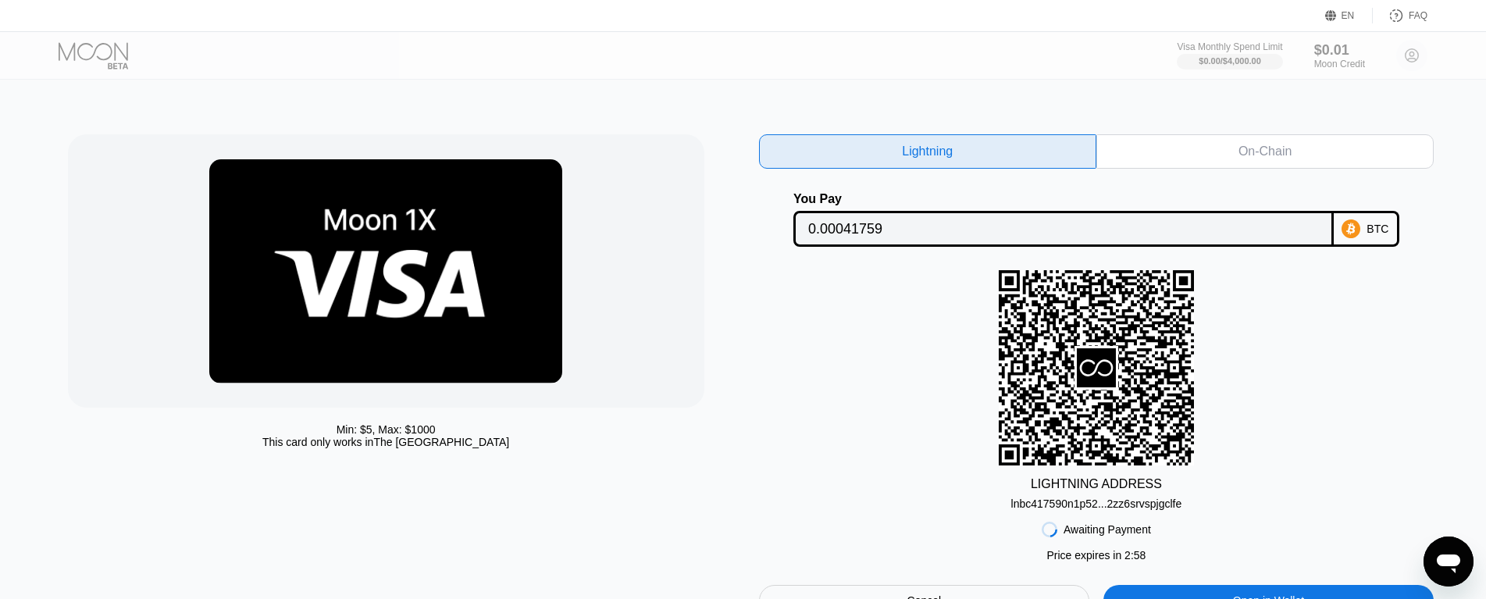
click at [1260, 145] on div "On-Chain" at bounding box center [1265, 152] width 53 height 16
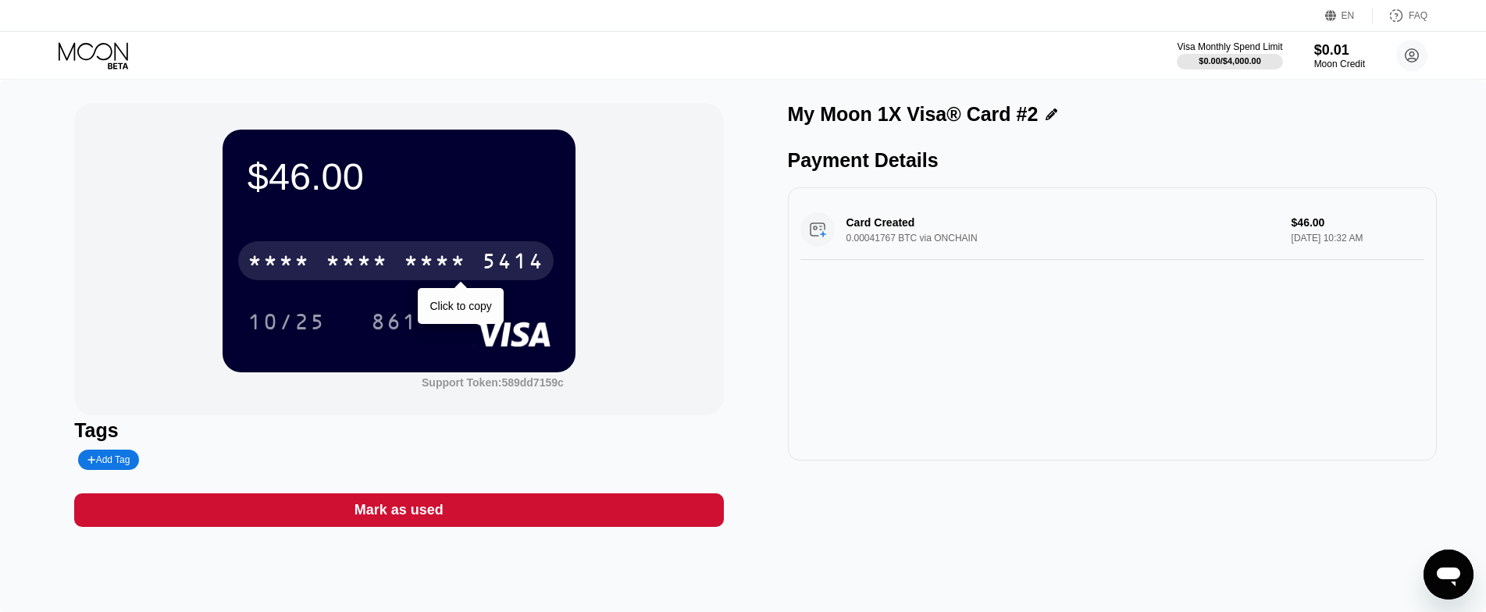
click at [394, 259] on div "* * * * * * * * * * * * 5414" at bounding box center [396, 260] width 316 height 39
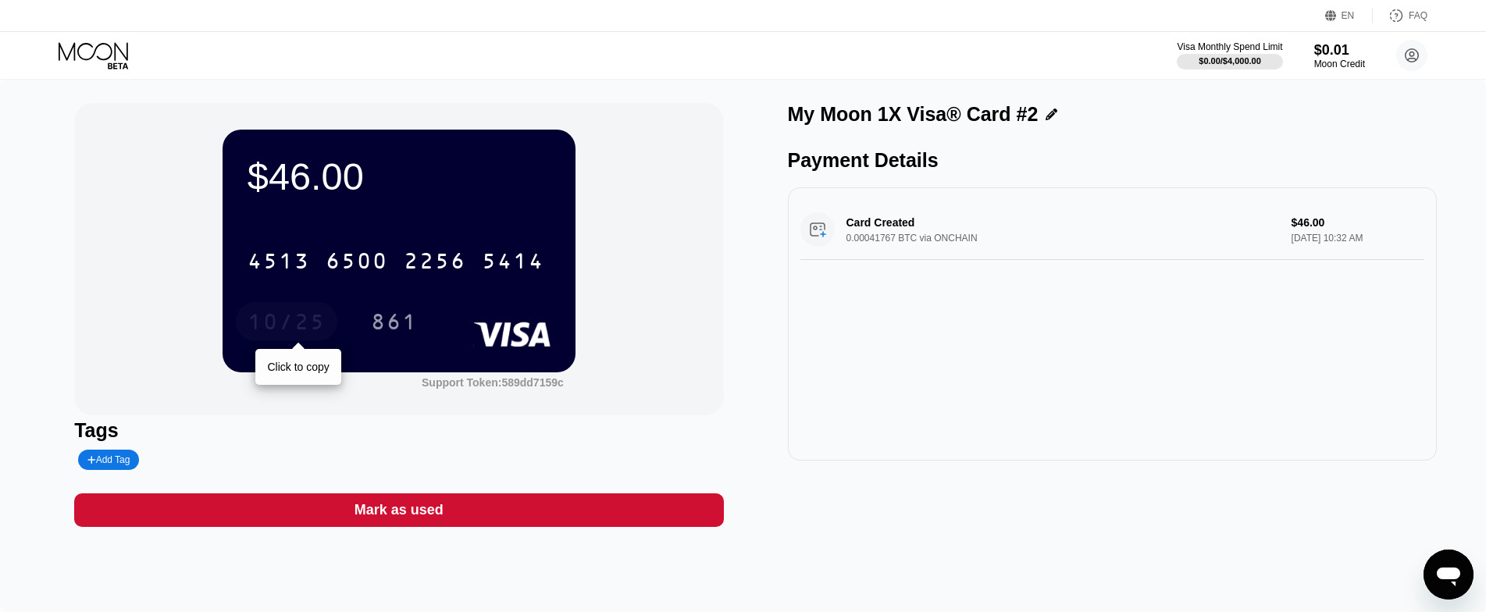
click at [291, 316] on div "10/25" at bounding box center [287, 324] width 78 height 25
click at [119, 366] on div "$46.00 4513 6500 2256 5414 10/25 861 Support Token: 589dd7159c" at bounding box center [398, 259] width 649 height 312
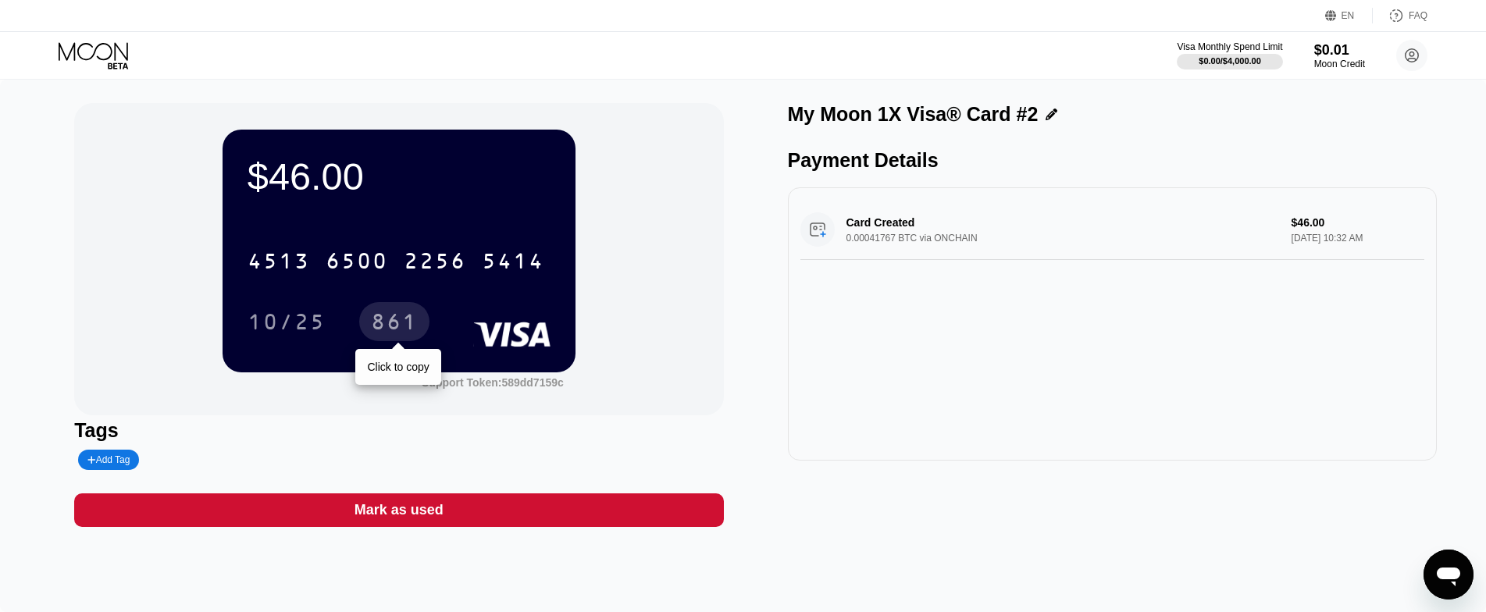
click at [384, 330] on div "861" at bounding box center [394, 324] width 47 height 25
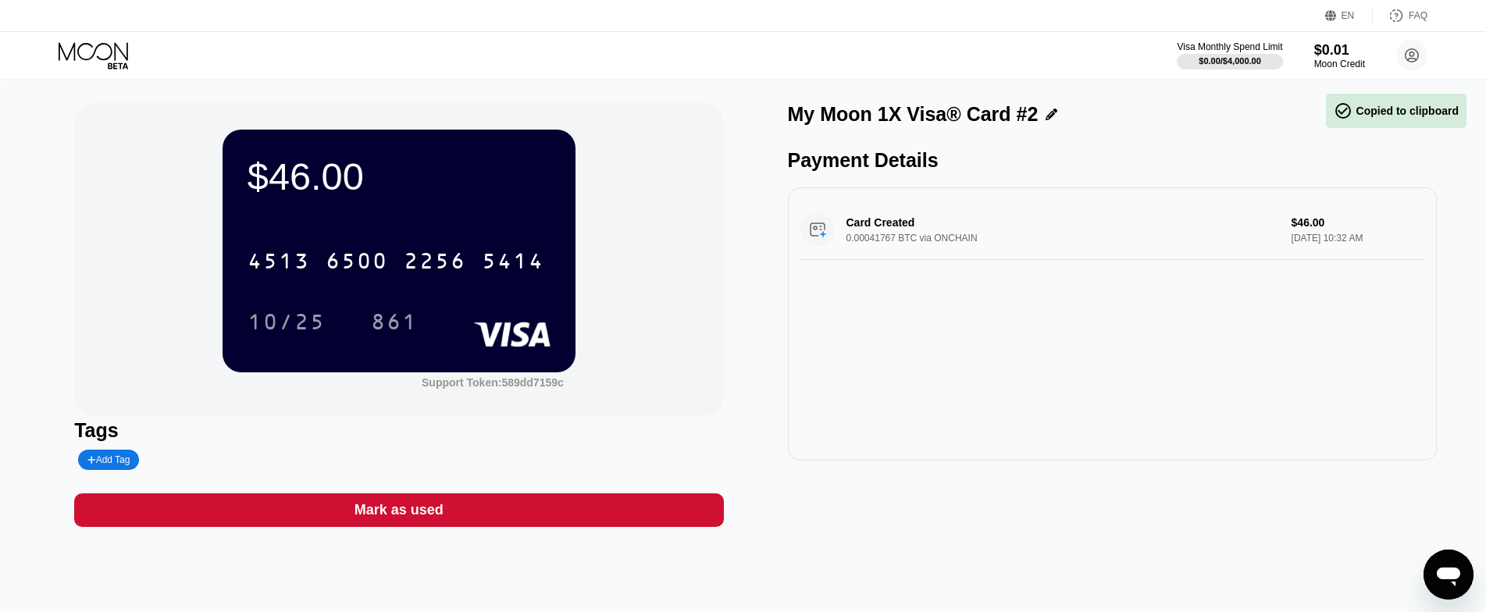
click at [882, 527] on div "My Moon 1X Visa® Card #2 Payment Details Card Created 0.00041767 BTC via ONCHAI…" at bounding box center [1112, 315] width 649 height 424
click at [102, 48] on icon at bounding box center [95, 55] width 73 height 27
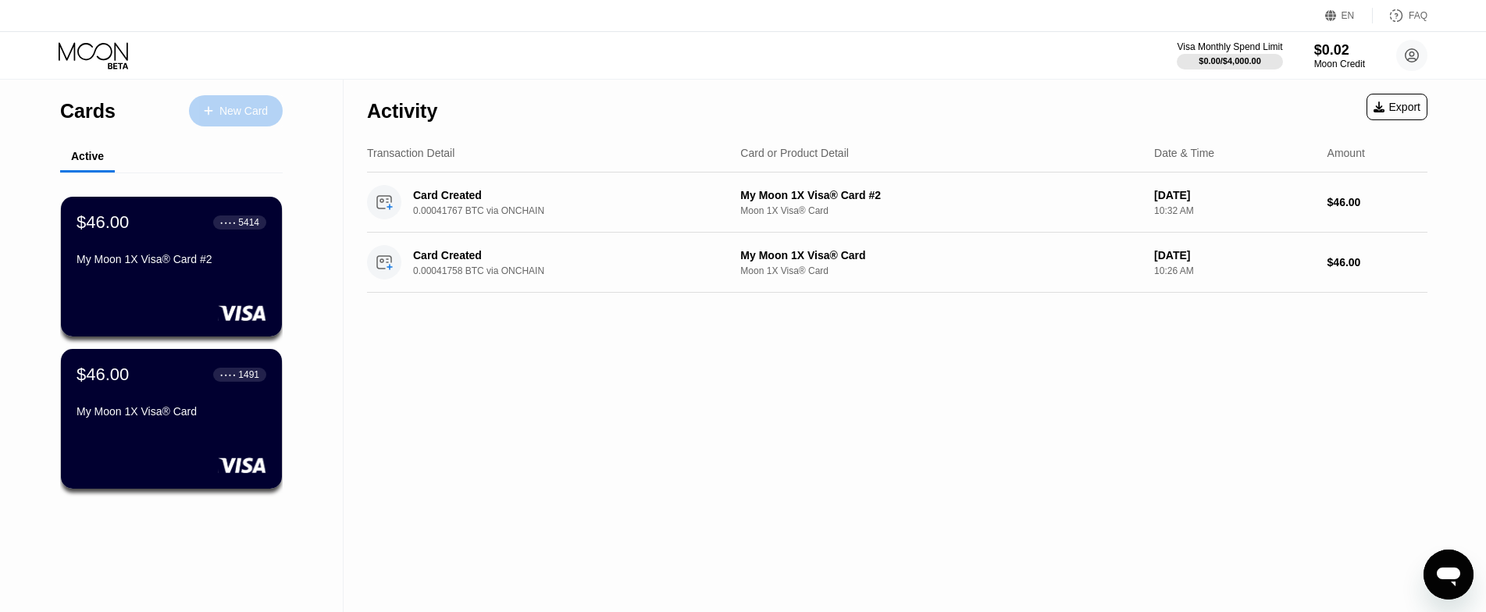
click at [223, 112] on div "New Card" at bounding box center [243, 111] width 48 height 13
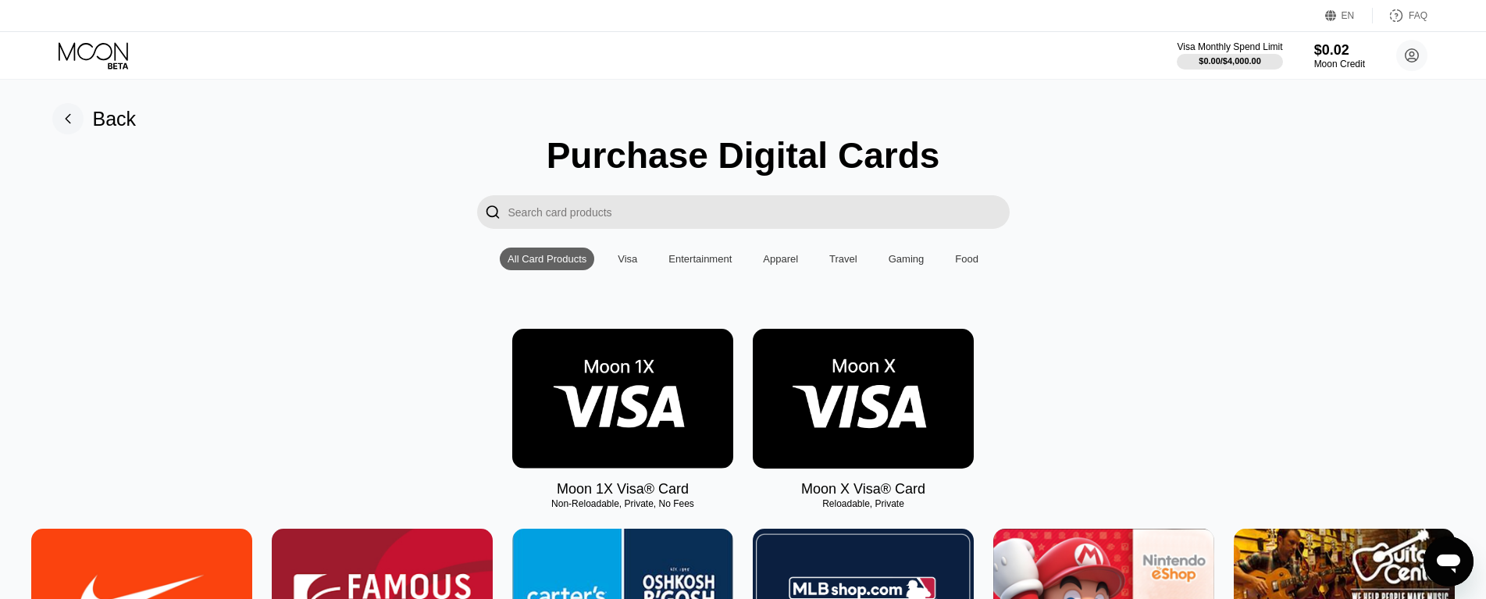
click at [633, 413] on img at bounding box center [622, 399] width 221 height 140
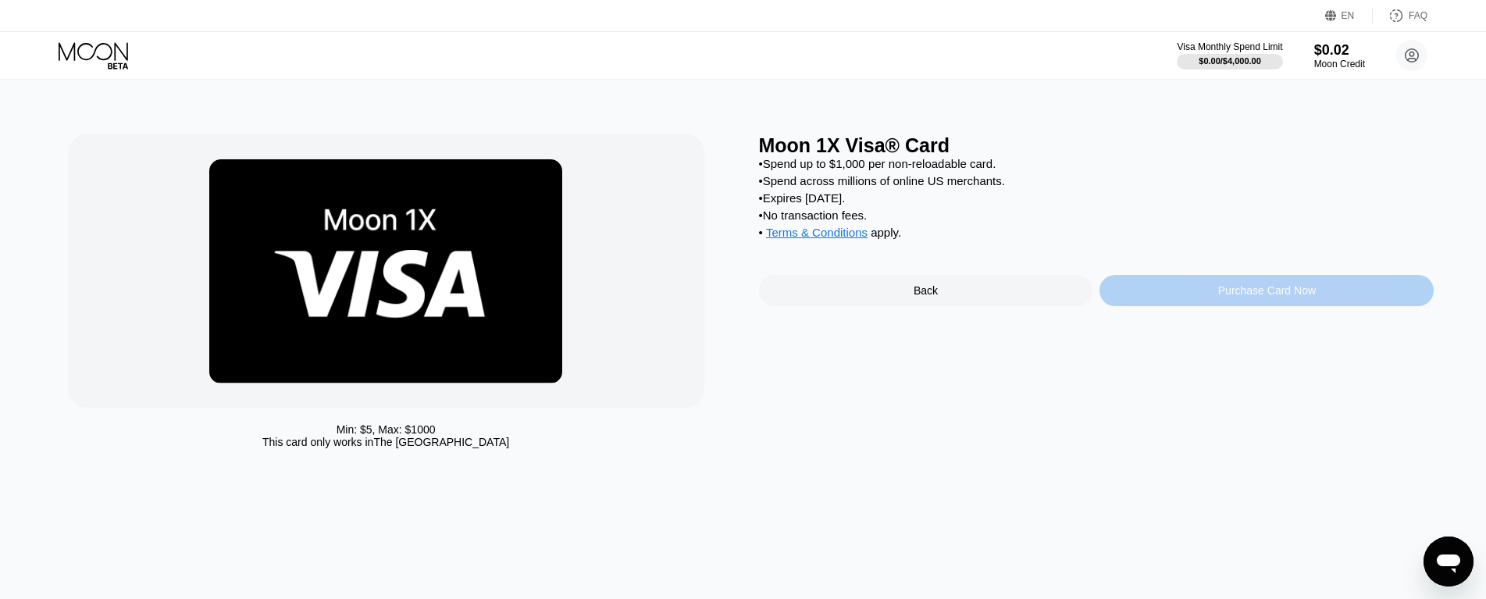
click at [1263, 297] on div "Purchase Card Now" at bounding box center [1267, 290] width 98 height 12
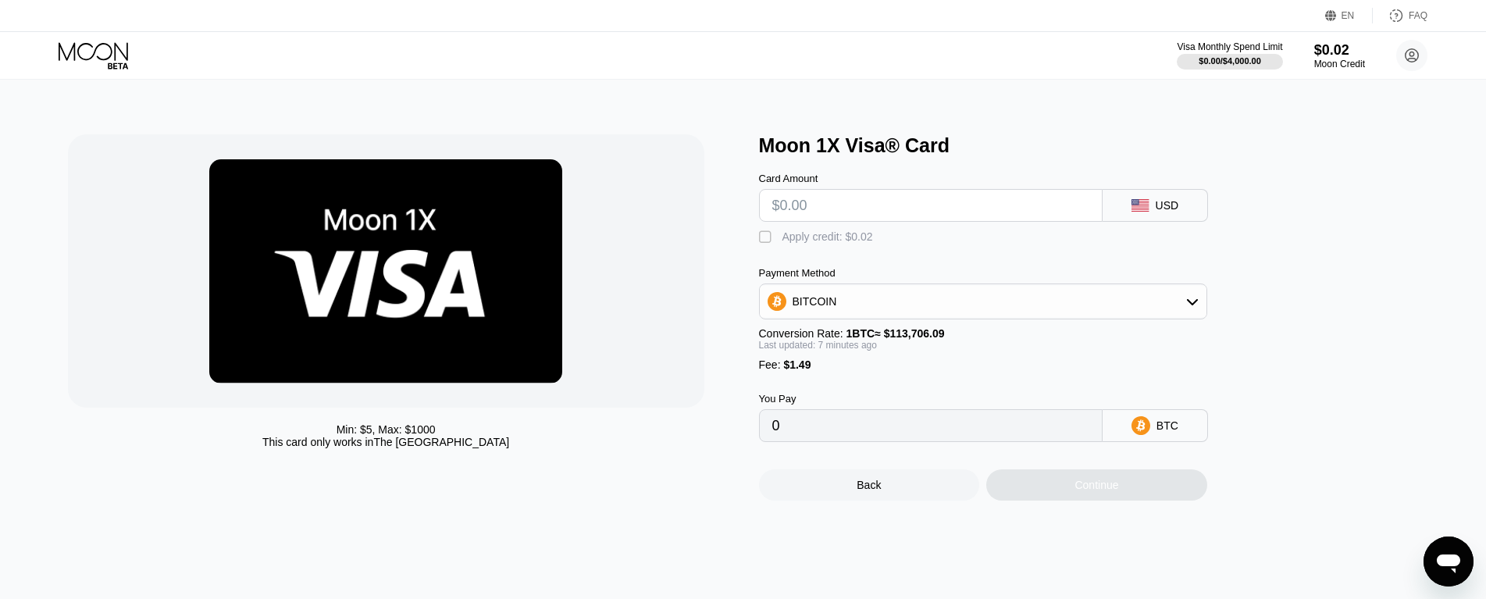
click at [891, 219] on input "text" at bounding box center [930, 205] width 317 height 31
type input "$4"
type input "0.00004825"
type input "$46"
type input "0.00041730"
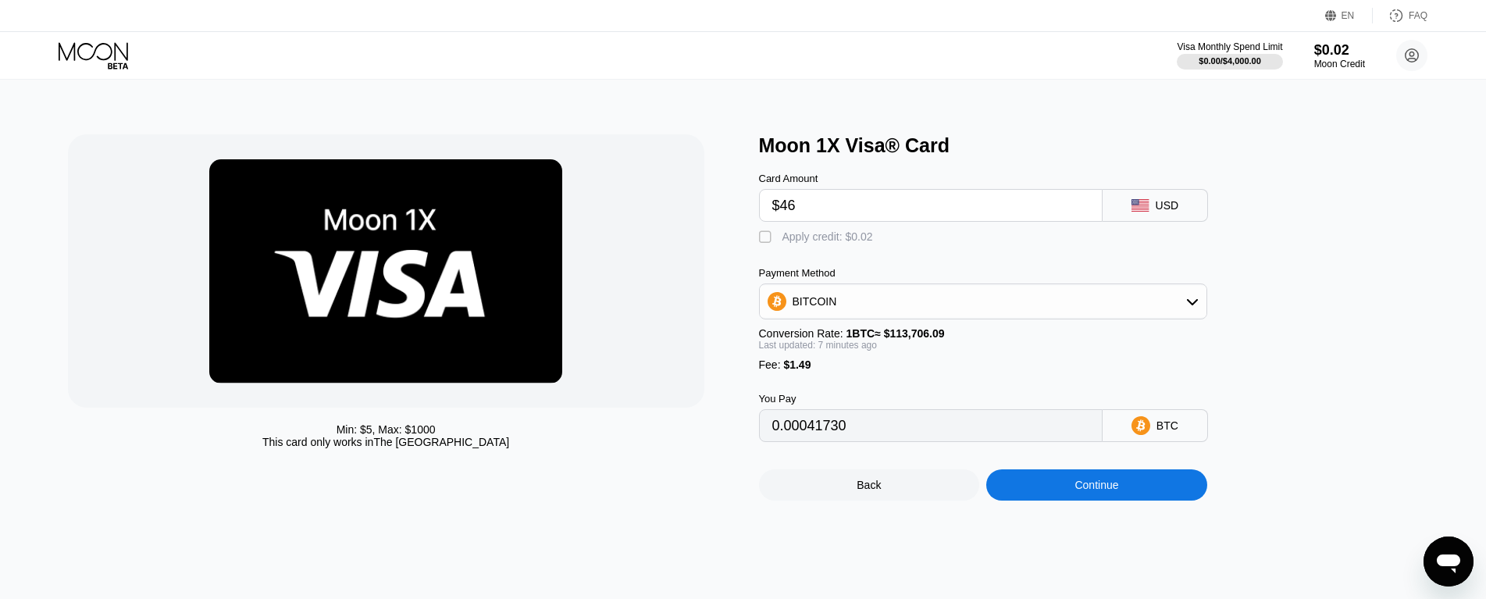
type input "$46"
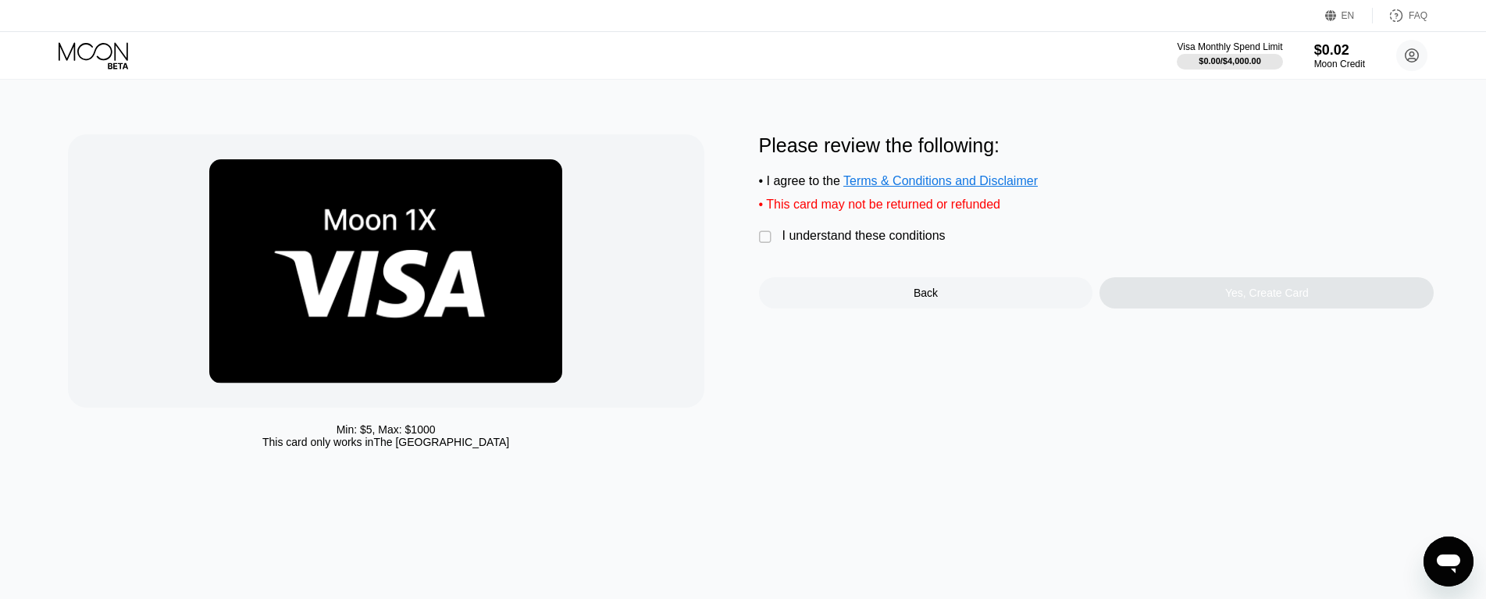
click at [826, 243] on div "I understand these conditions" at bounding box center [864, 236] width 163 height 14
click at [1230, 299] on div "Yes, Create Card" at bounding box center [1268, 293] width 84 height 12
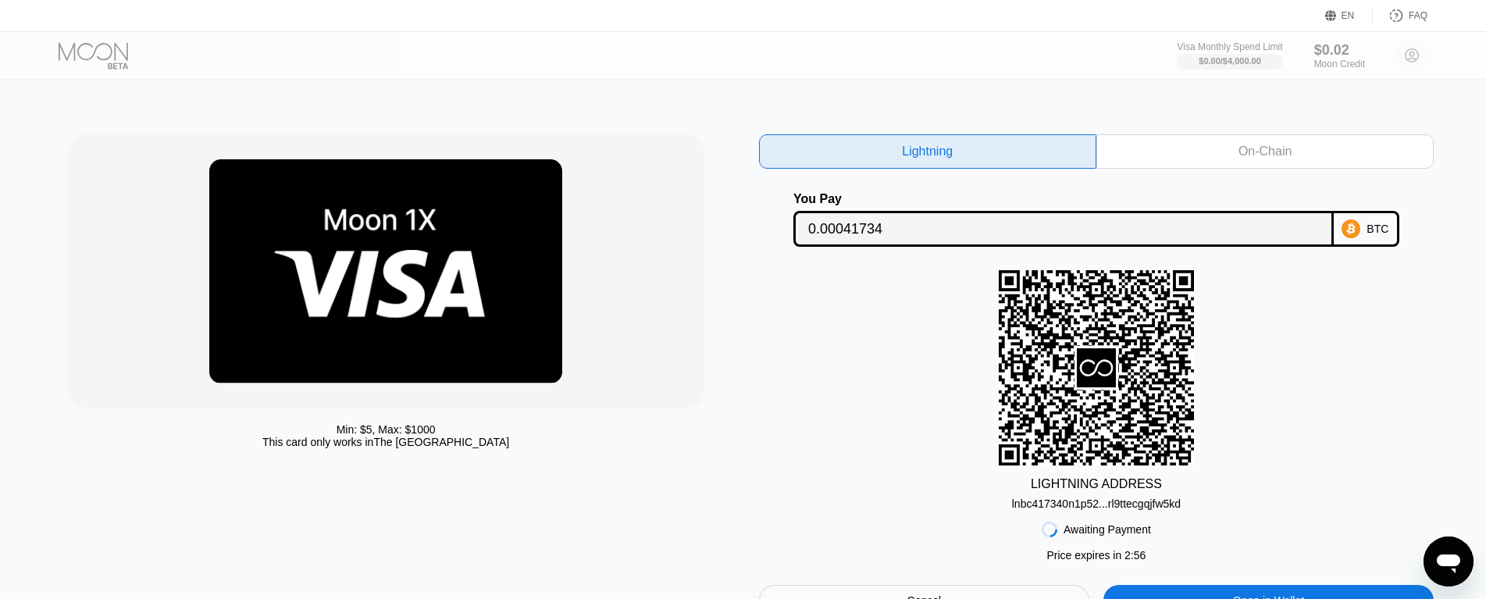
click at [1254, 154] on div "On-Chain" at bounding box center [1265, 152] width 53 height 16
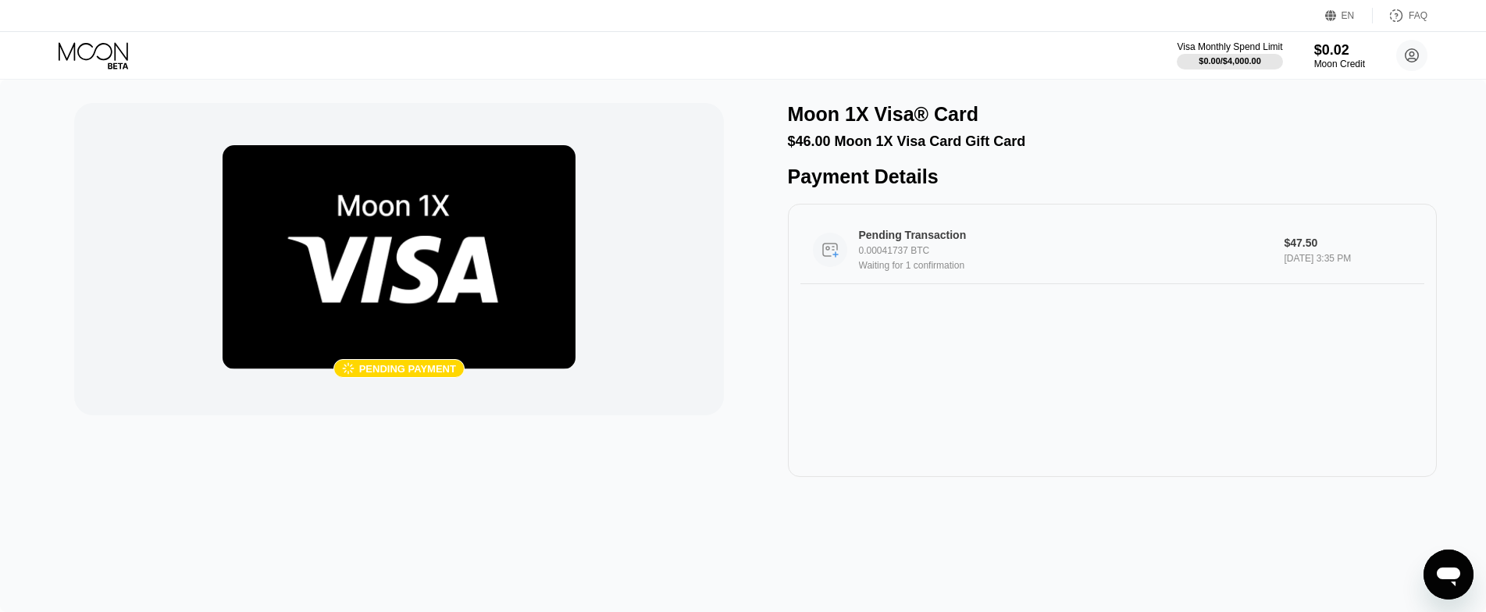
click at [1078, 241] on div "Pending Transaction" at bounding box center [1051, 235] width 384 height 12
click at [672, 460] on div " Pending payment" at bounding box center [398, 290] width 649 height 374
click at [1002, 256] on div "0.00041737 BTC" at bounding box center [1065, 250] width 413 height 11
click at [677, 492] on div " Pending payment Moon 1X Visa® Card $46.00 Moon 1X Visa Card Gift Card Payment…" at bounding box center [743, 346] width 1486 height 533
click at [974, 256] on div "0.00041737 BTC" at bounding box center [1065, 250] width 413 height 11
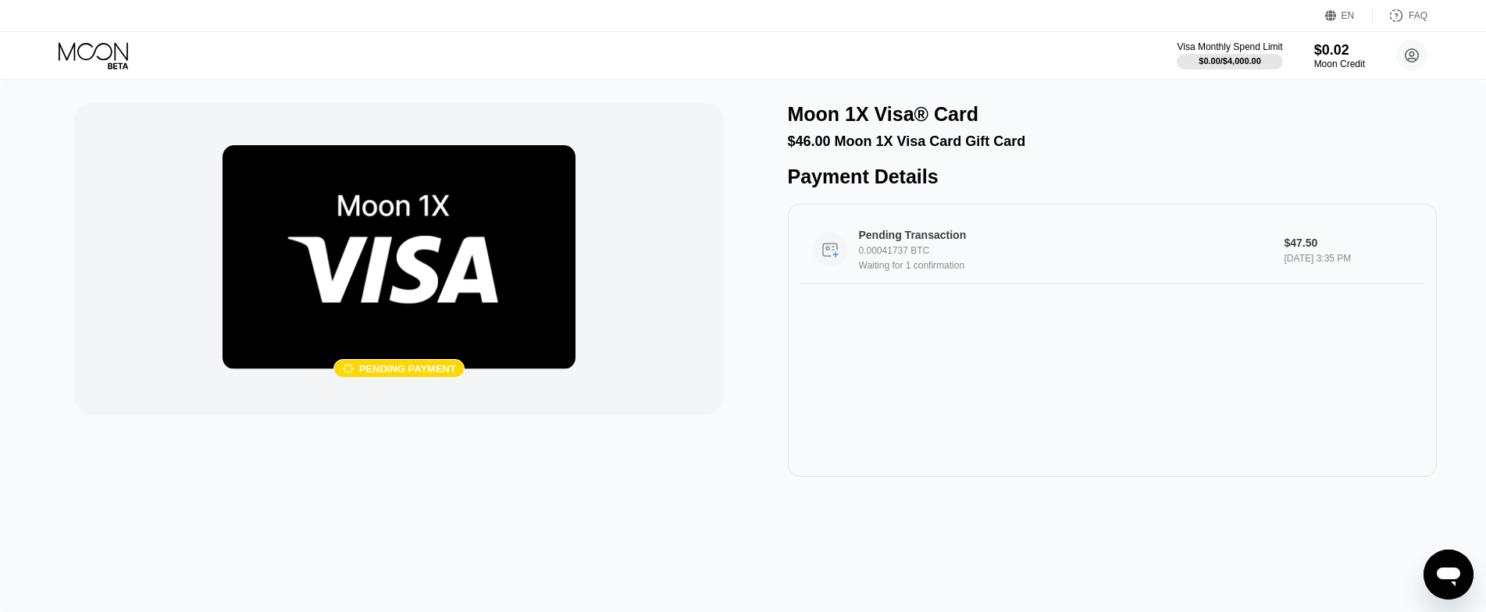
click at [1031, 255] on div "Pending Transaction 0.00041737 BTC Waiting for 1 confirmation" at bounding box center [1065, 250] width 413 height 42
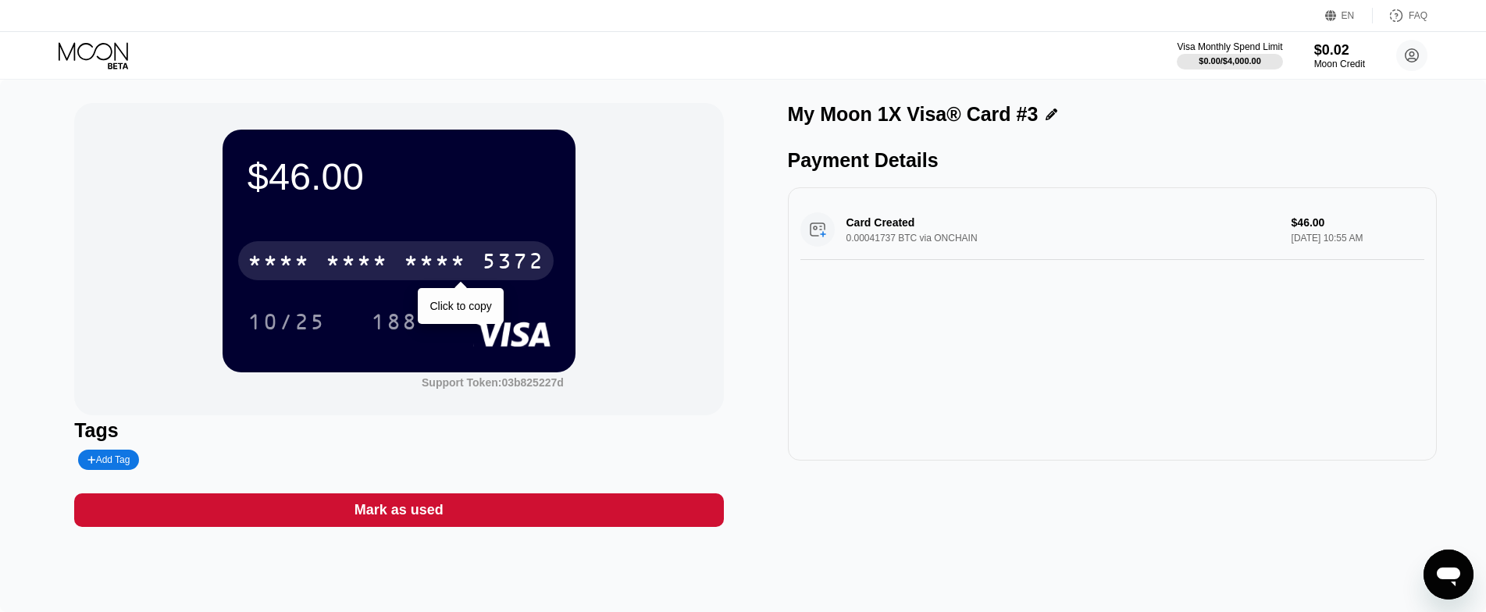
click at [413, 263] on div "* * * *" at bounding box center [435, 263] width 62 height 25
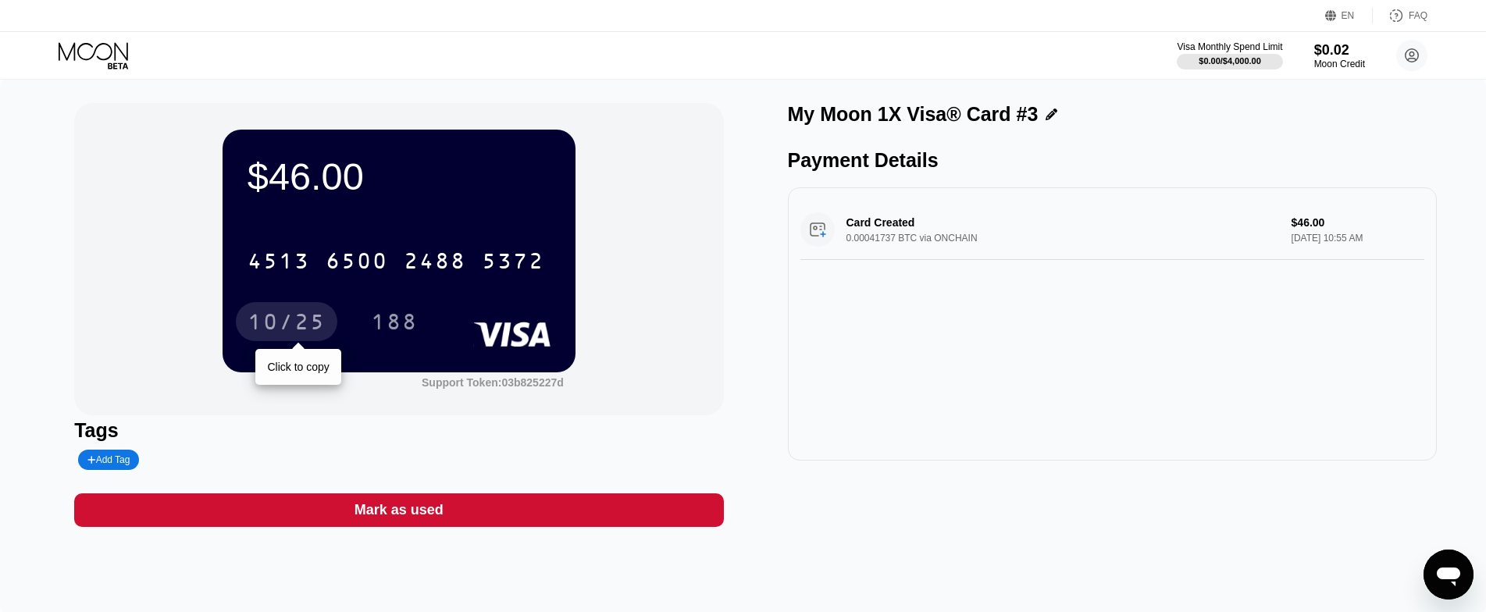
click at [295, 326] on div "10/25" at bounding box center [287, 324] width 78 height 25
click at [219, 377] on div "$46.00 4513 6500 2488 5372 10/25 188 Support Token: 03b825227d" at bounding box center [398, 259] width 649 height 312
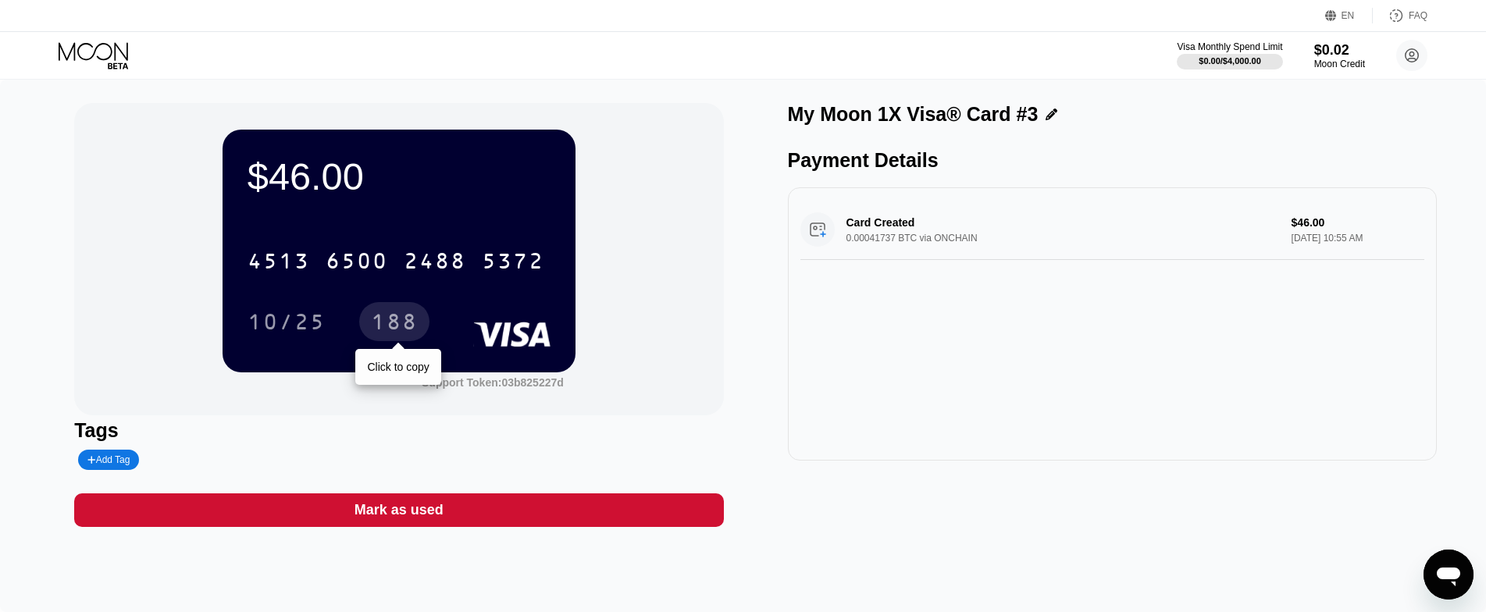
click at [405, 324] on div "188" at bounding box center [394, 324] width 47 height 25
click at [120, 61] on icon at bounding box center [95, 55] width 73 height 27
